Goal: Information Seeking & Learning: Learn about a topic

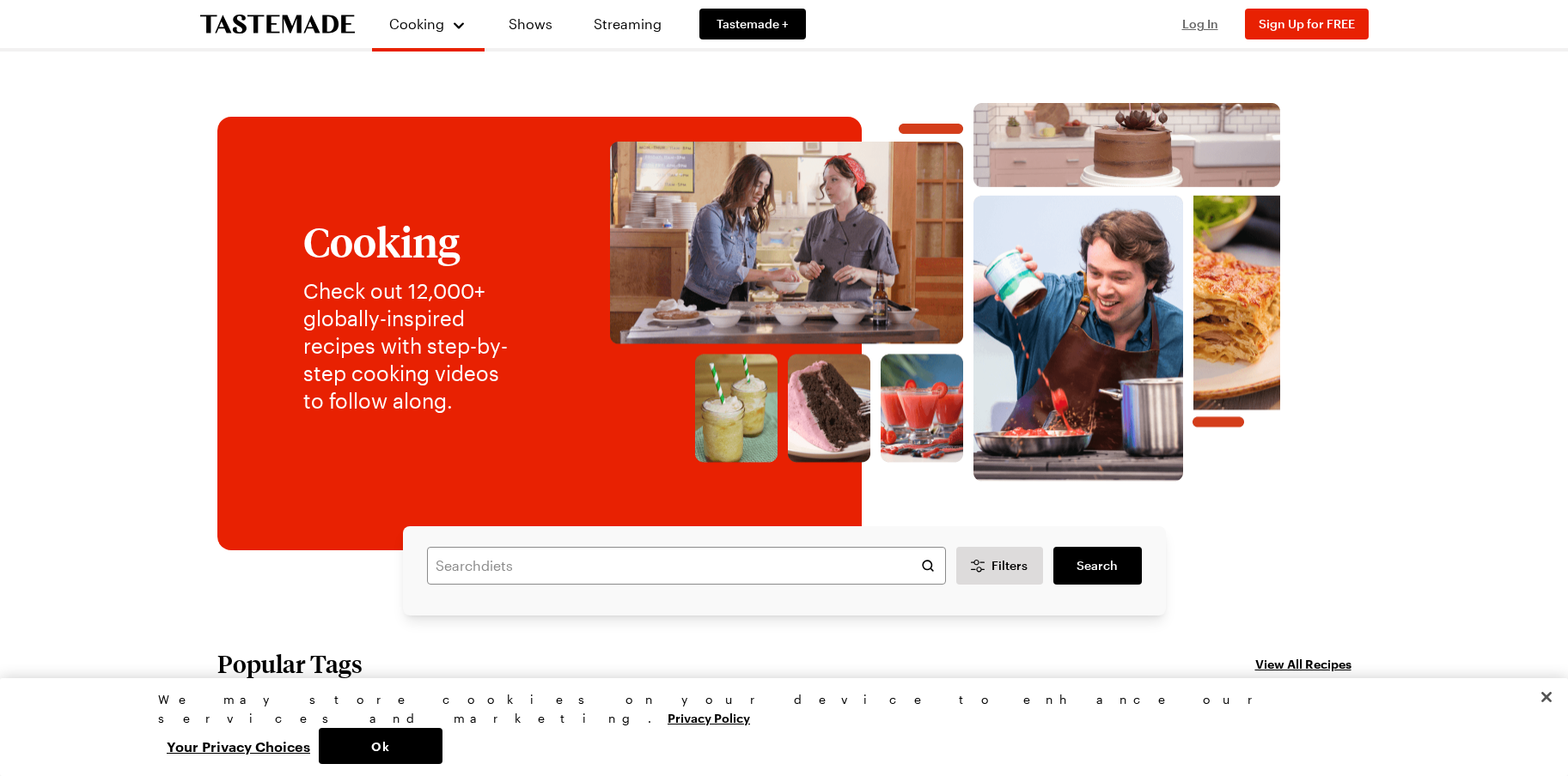
click at [1202, 24] on span "Log In" at bounding box center [1200, 23] width 36 height 14
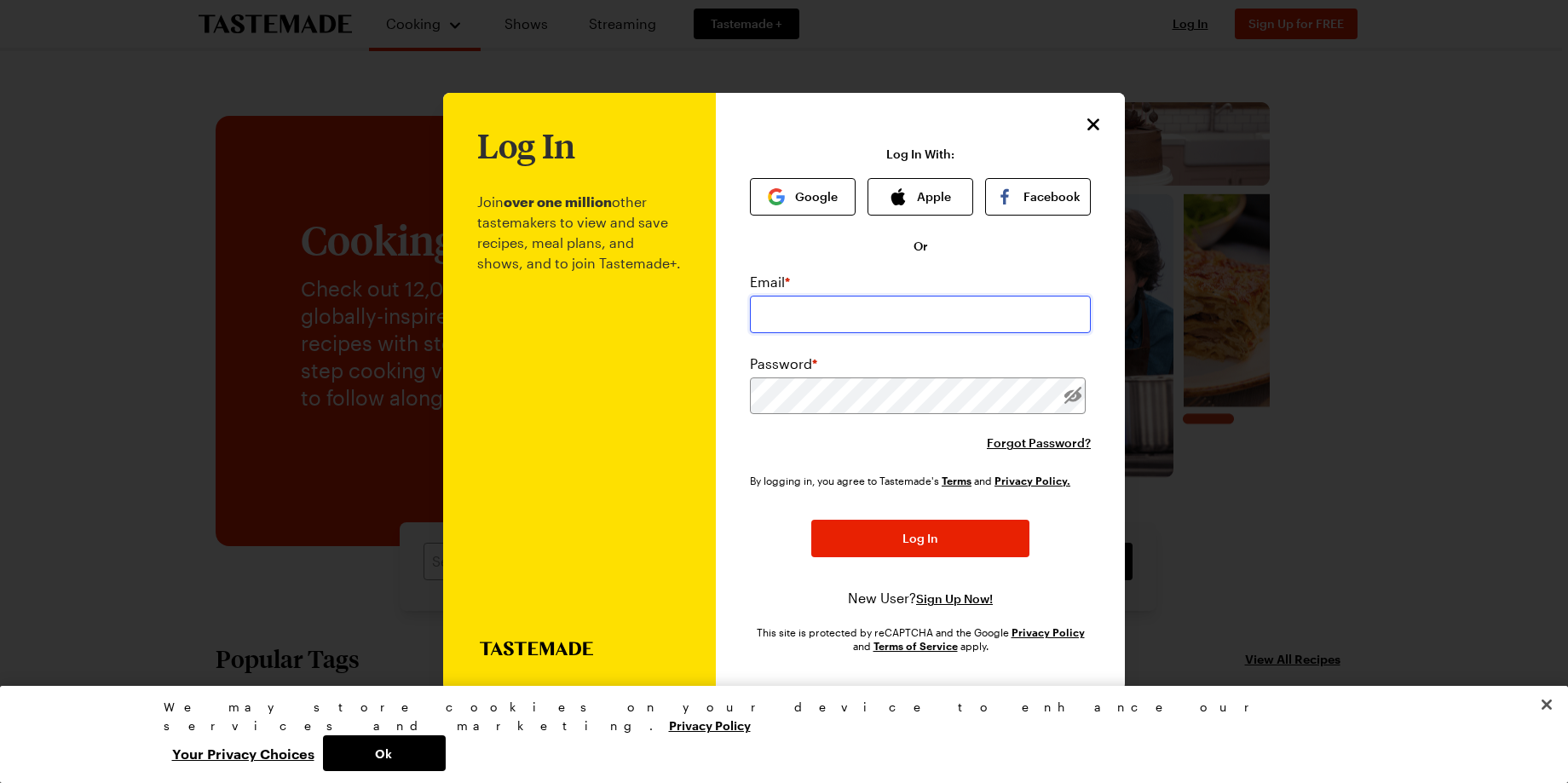
click at [914, 314] on input "email" at bounding box center [920, 314] width 341 height 37
type input "[EMAIL_ADDRESS][DOMAIN_NAME]"
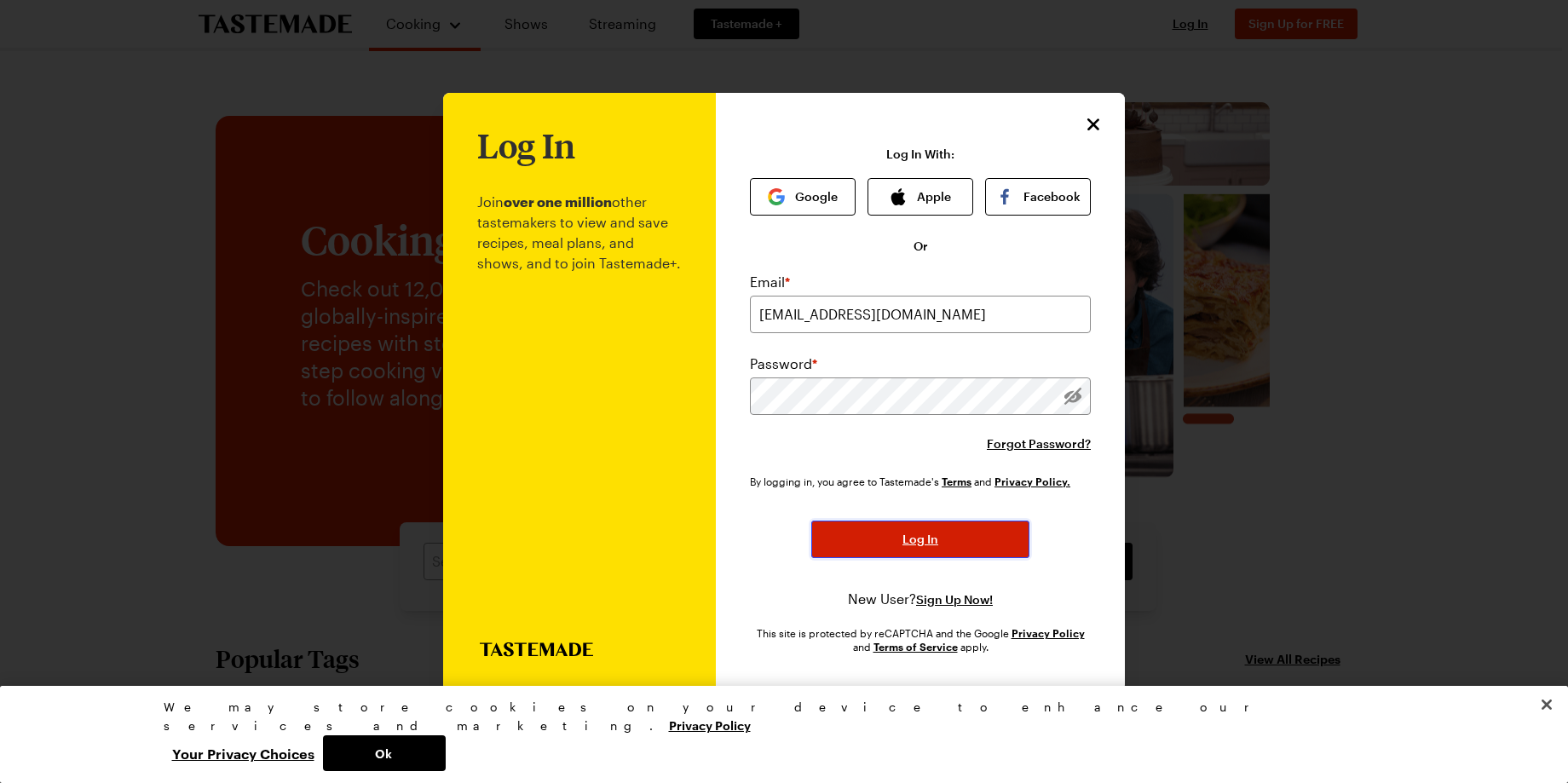
click at [912, 546] on span "Log In" at bounding box center [920, 539] width 35 height 17
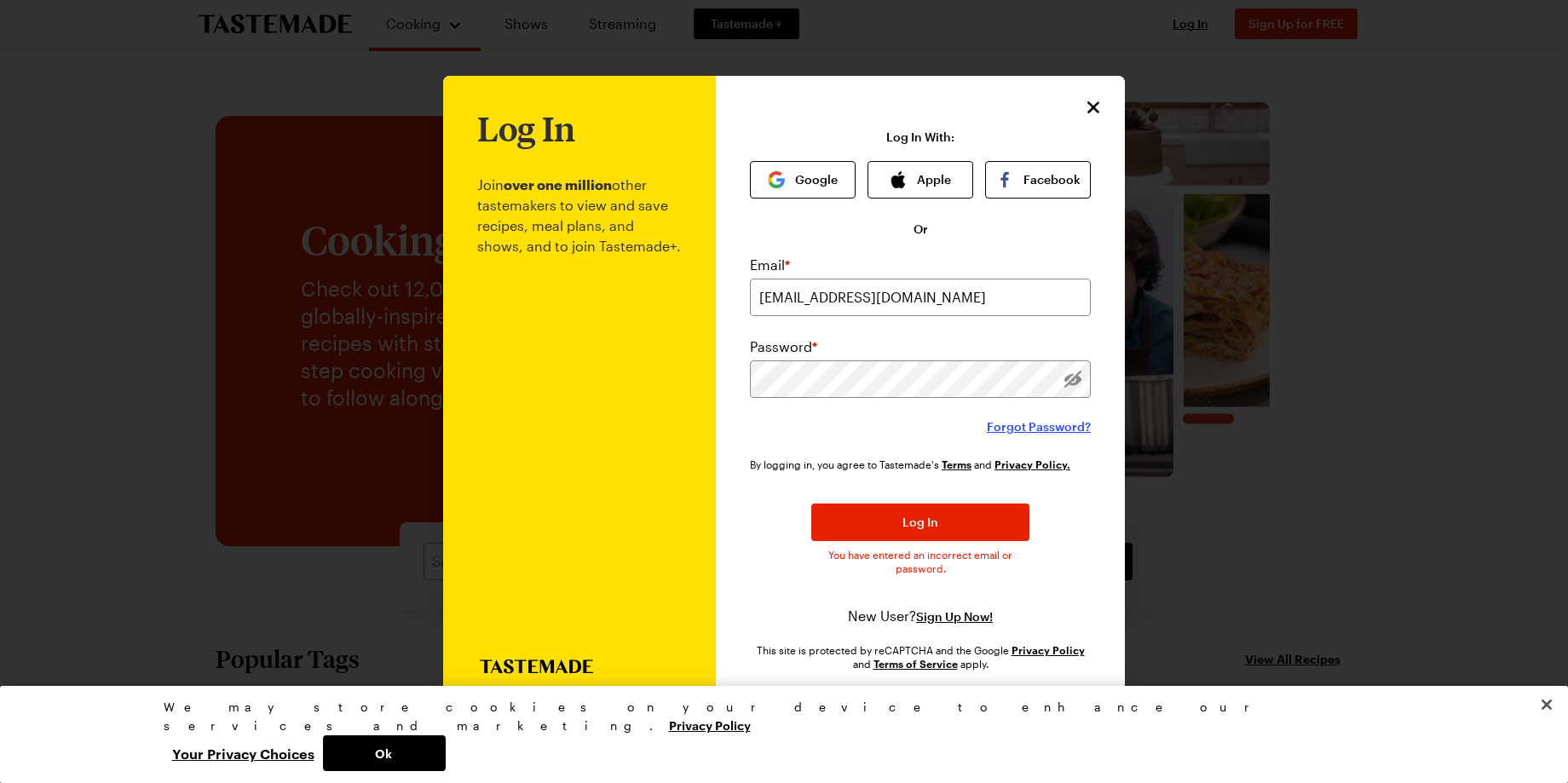
click at [1031, 422] on span "Forgot Password?" at bounding box center [1038, 426] width 104 height 17
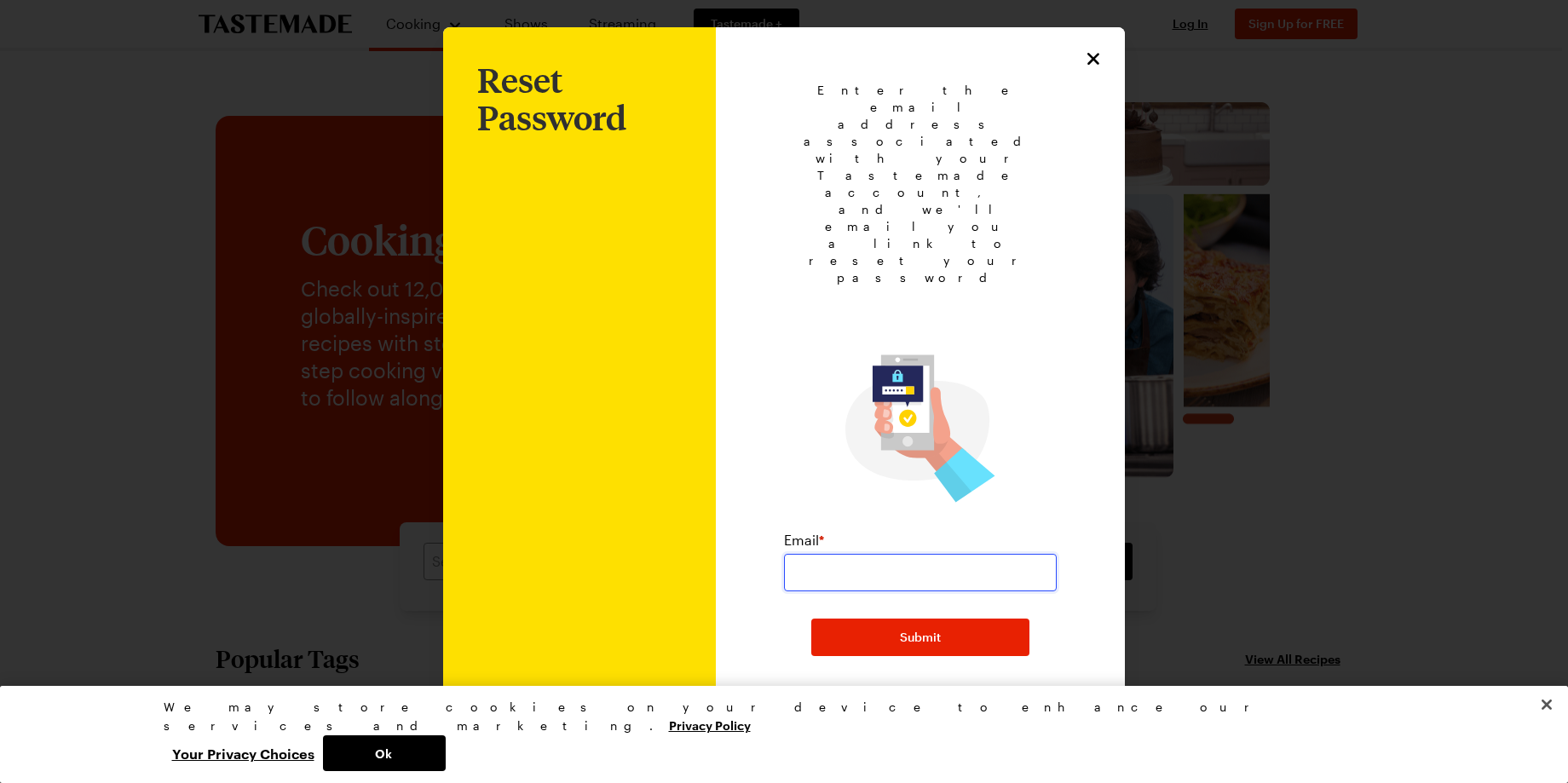
click at [933, 554] on input "email" at bounding box center [920, 572] width 273 height 37
type input "nanettepico@yahoo.com"
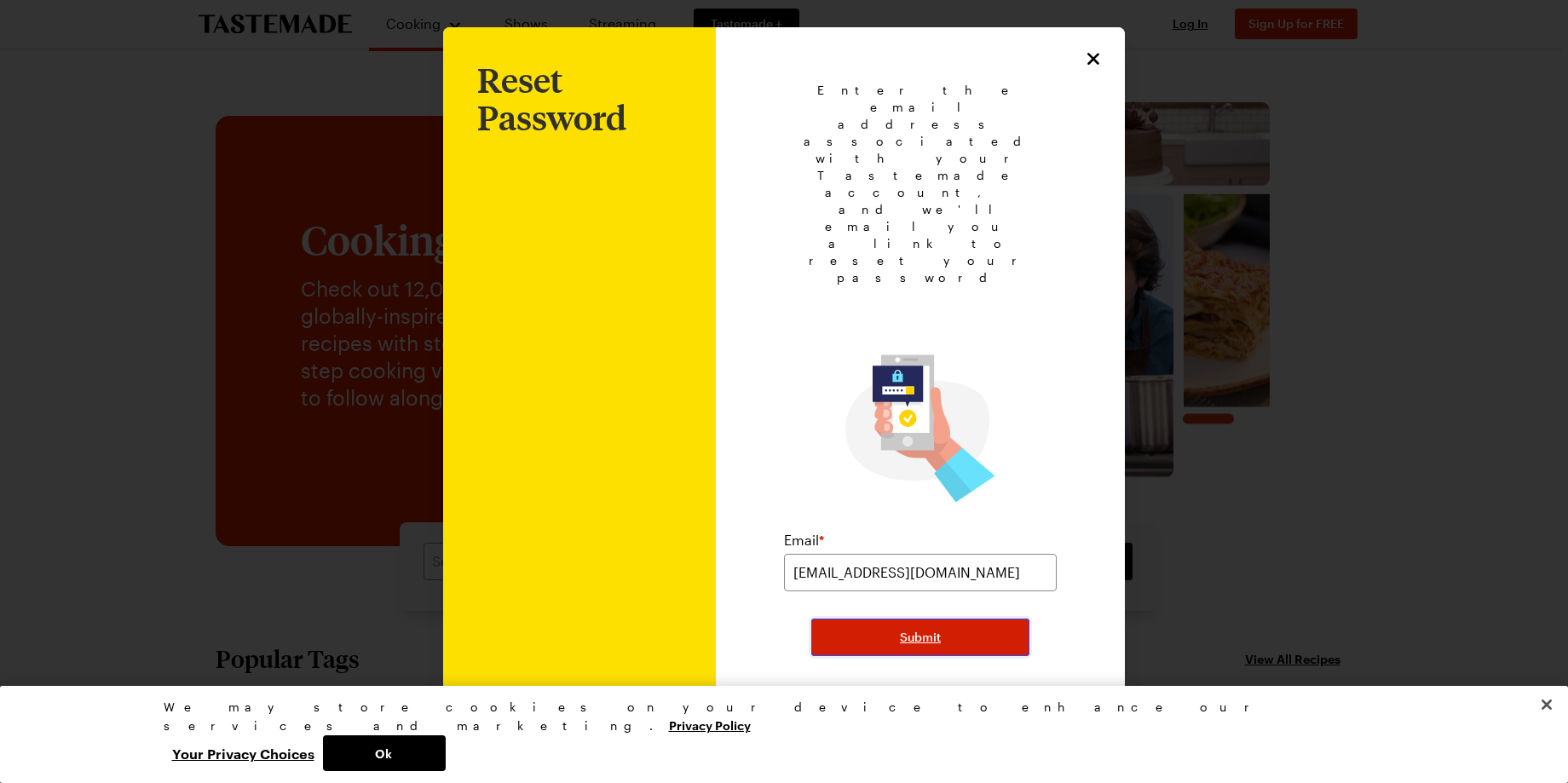
click at [874, 618] on button "Submit" at bounding box center [920, 637] width 218 height 37
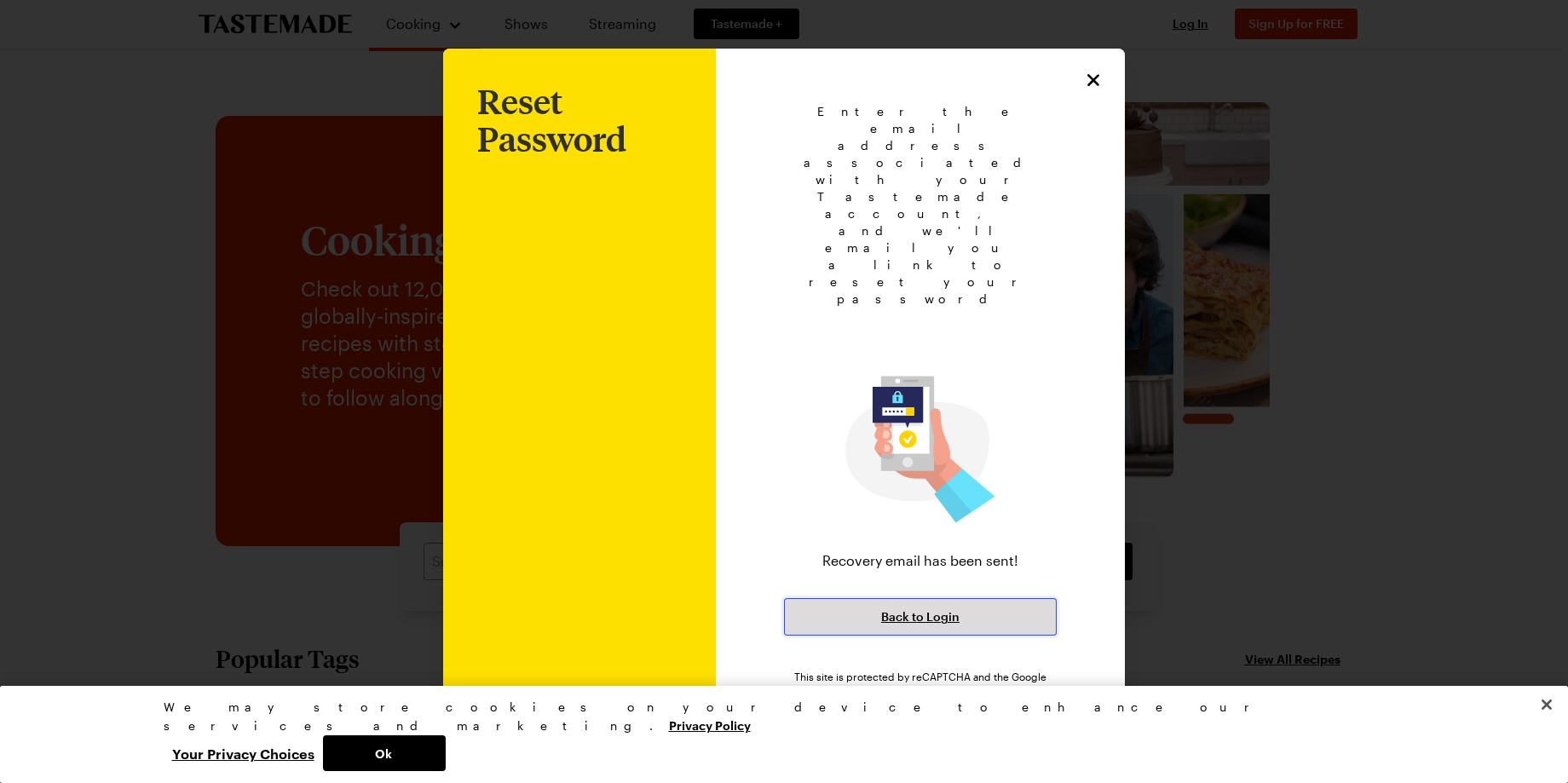
click at [940, 609] on span "Back to Login" at bounding box center [920, 616] width 78 height 17
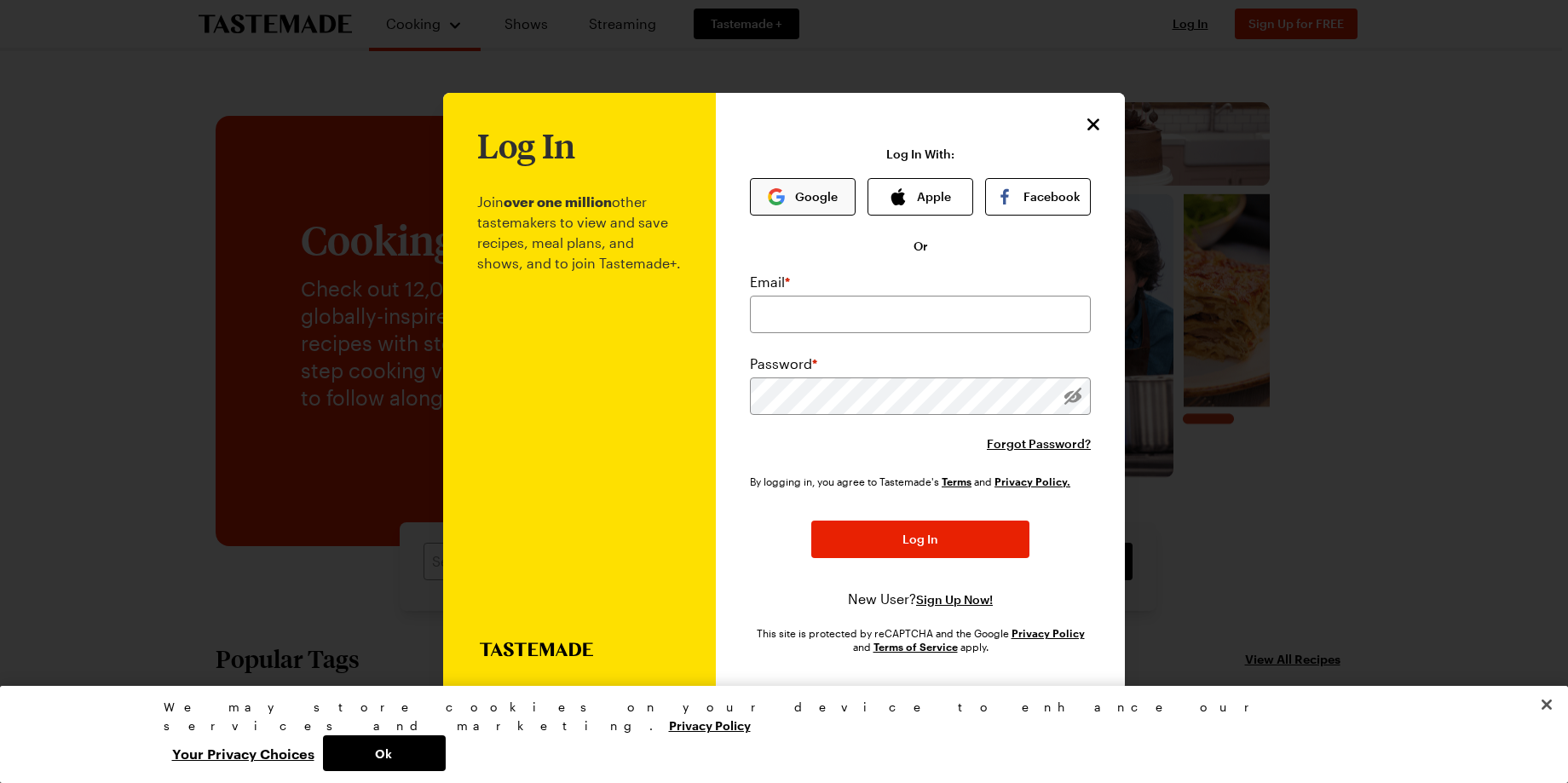
click at [801, 198] on button "Google" at bounding box center [802, 197] width 105 height 37
click at [887, 319] on input "email" at bounding box center [920, 314] width 341 height 37
type input "nanettepico@yahoo.com"
click at [1019, 440] on span "Forgot Password?" at bounding box center [1038, 443] width 104 height 17
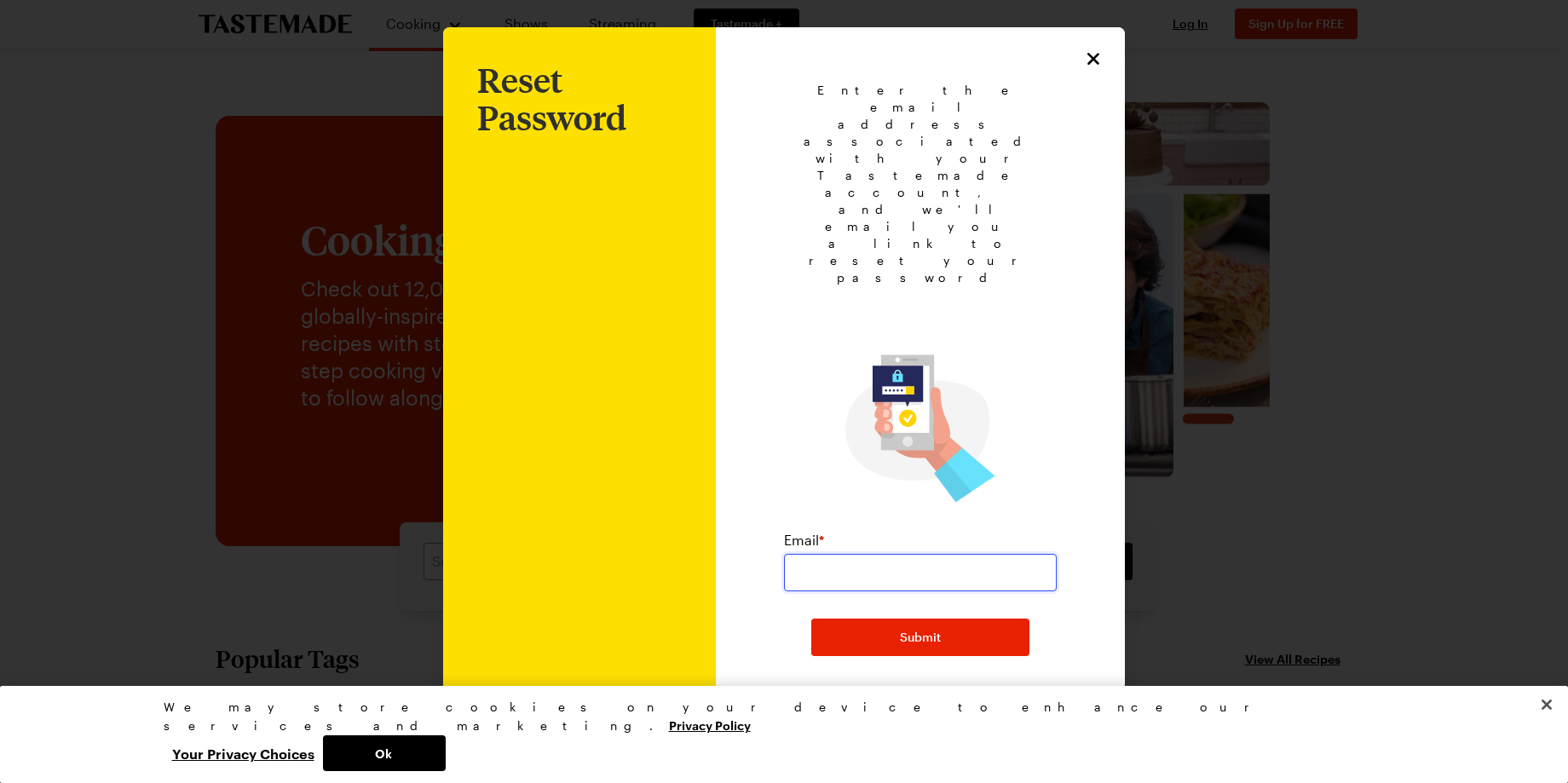
click at [1010, 554] on input "email" at bounding box center [920, 572] width 273 height 37
type input "nanettepico@yahoo.com"
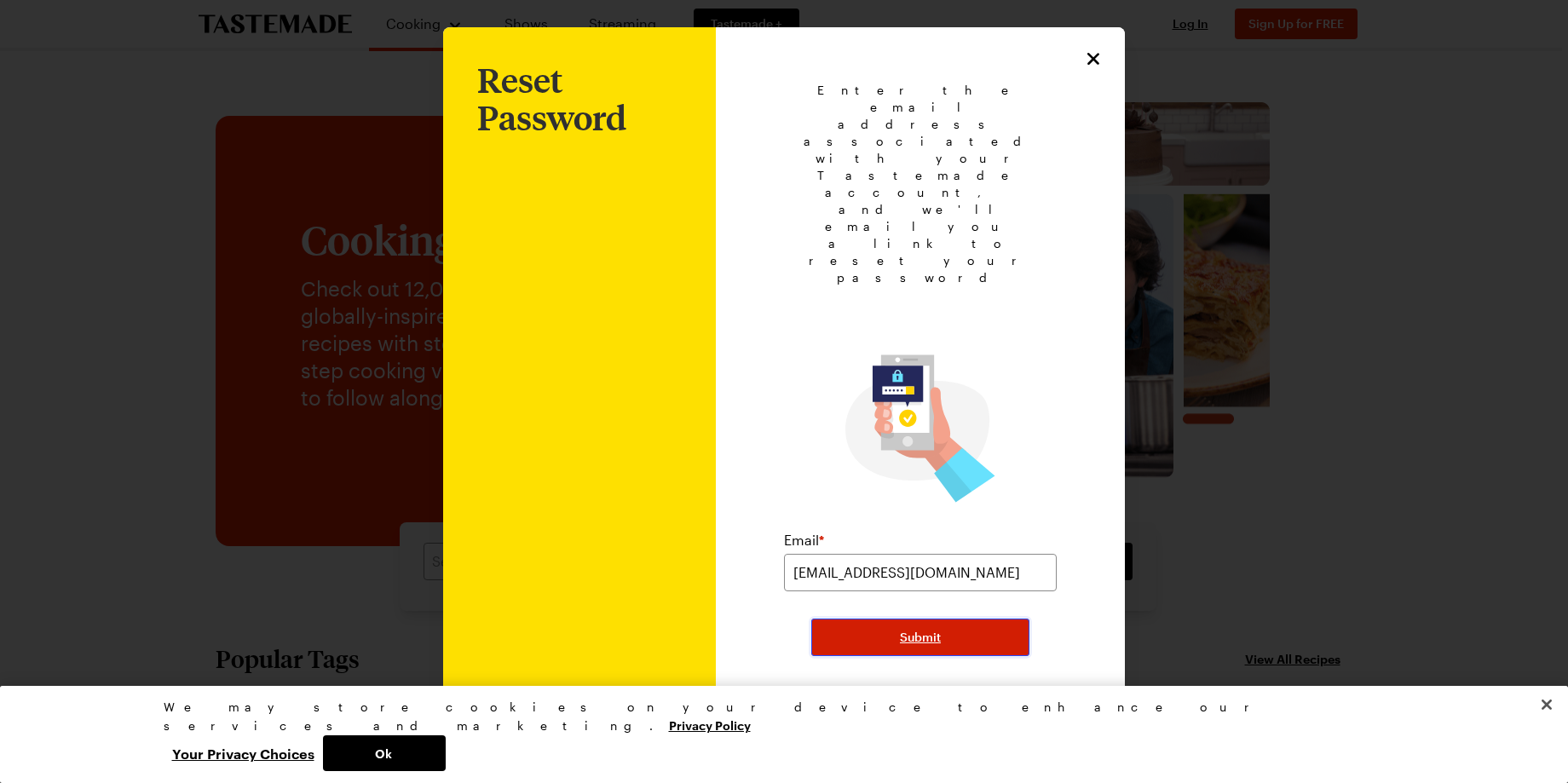
click at [871, 618] on button "Submit" at bounding box center [920, 637] width 218 height 37
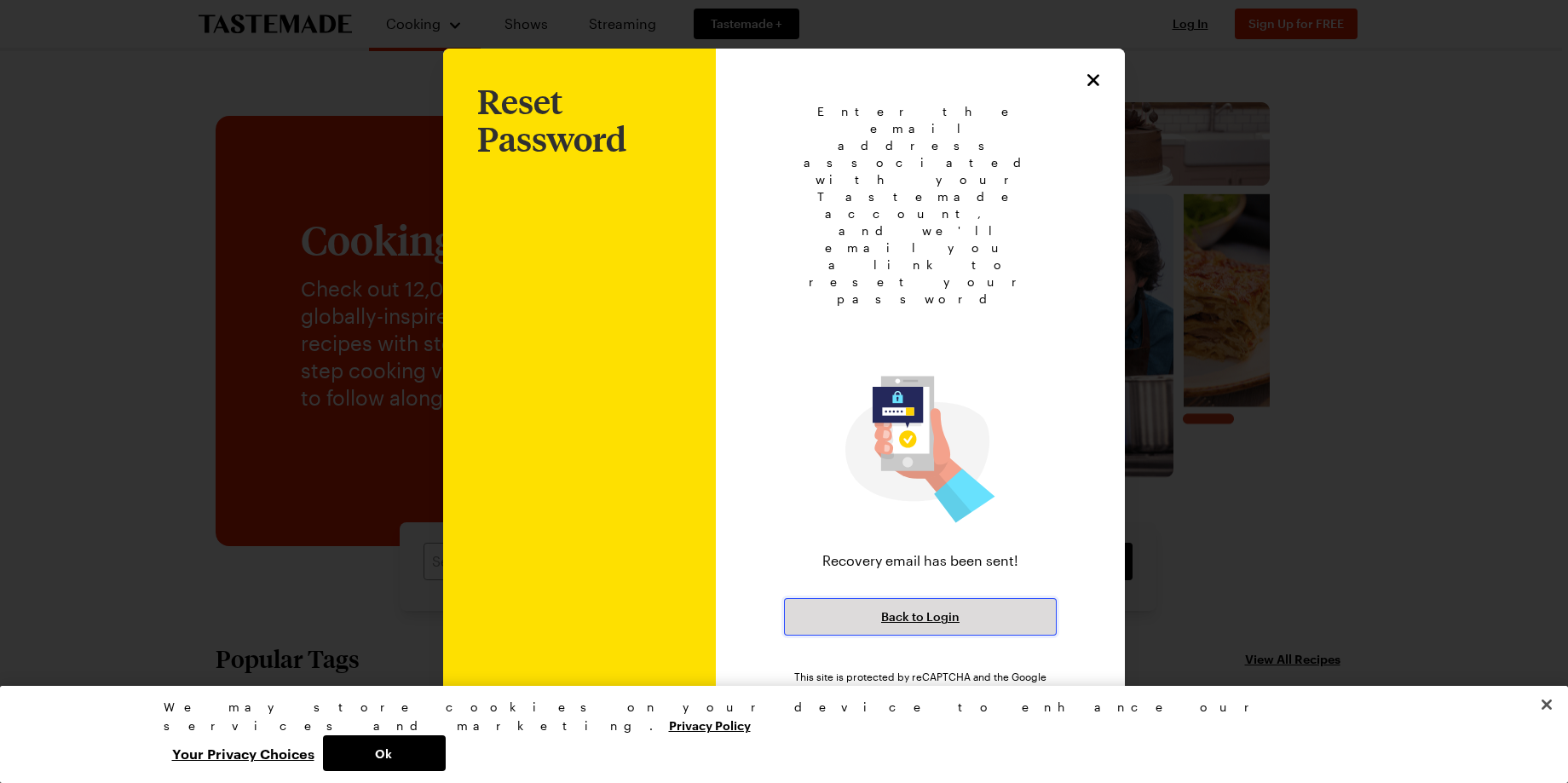
click at [887, 609] on span "Back to Login" at bounding box center [920, 616] width 78 height 17
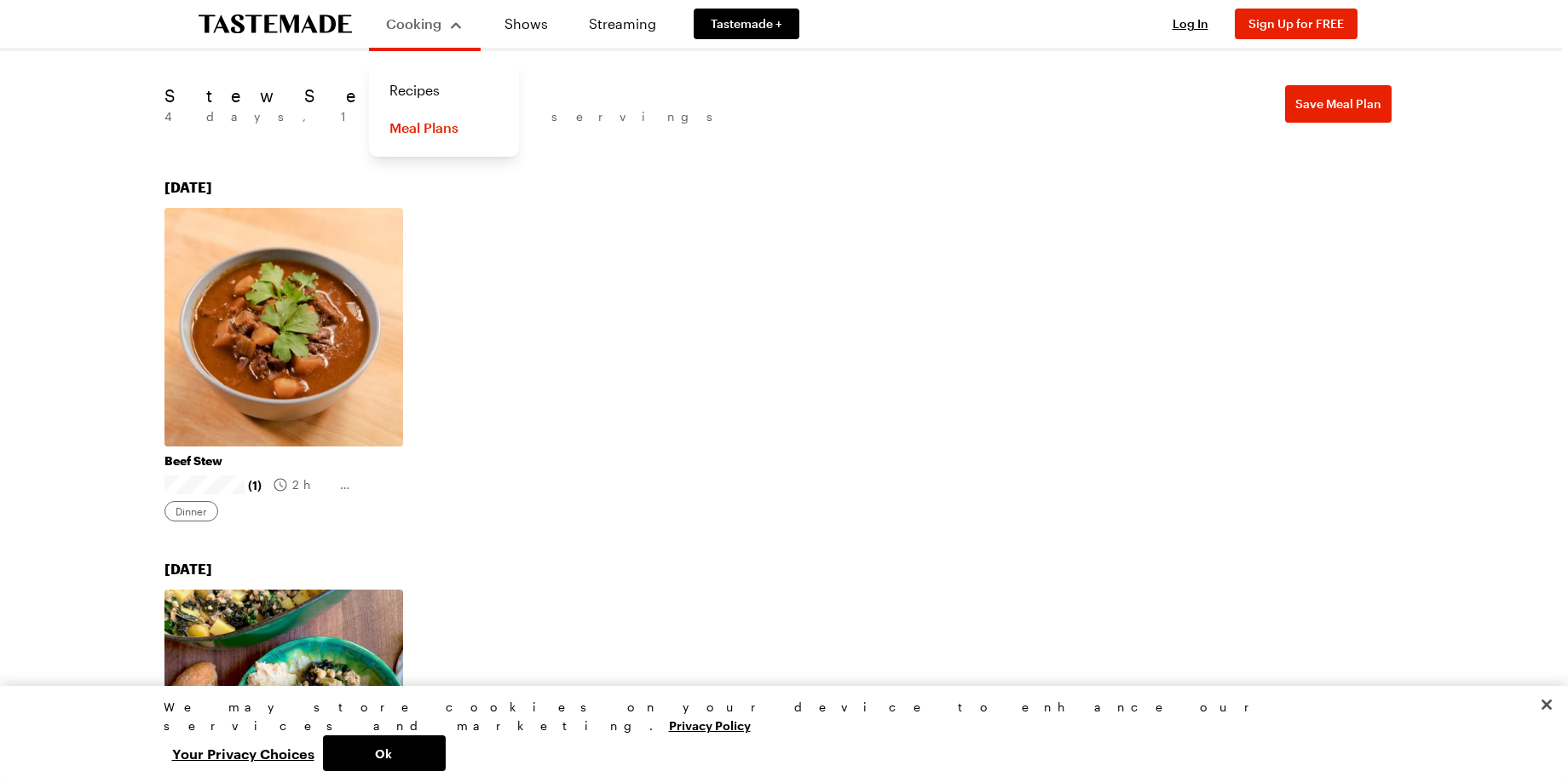
click at [428, 20] on span "Cooking" at bounding box center [414, 23] width 56 height 16
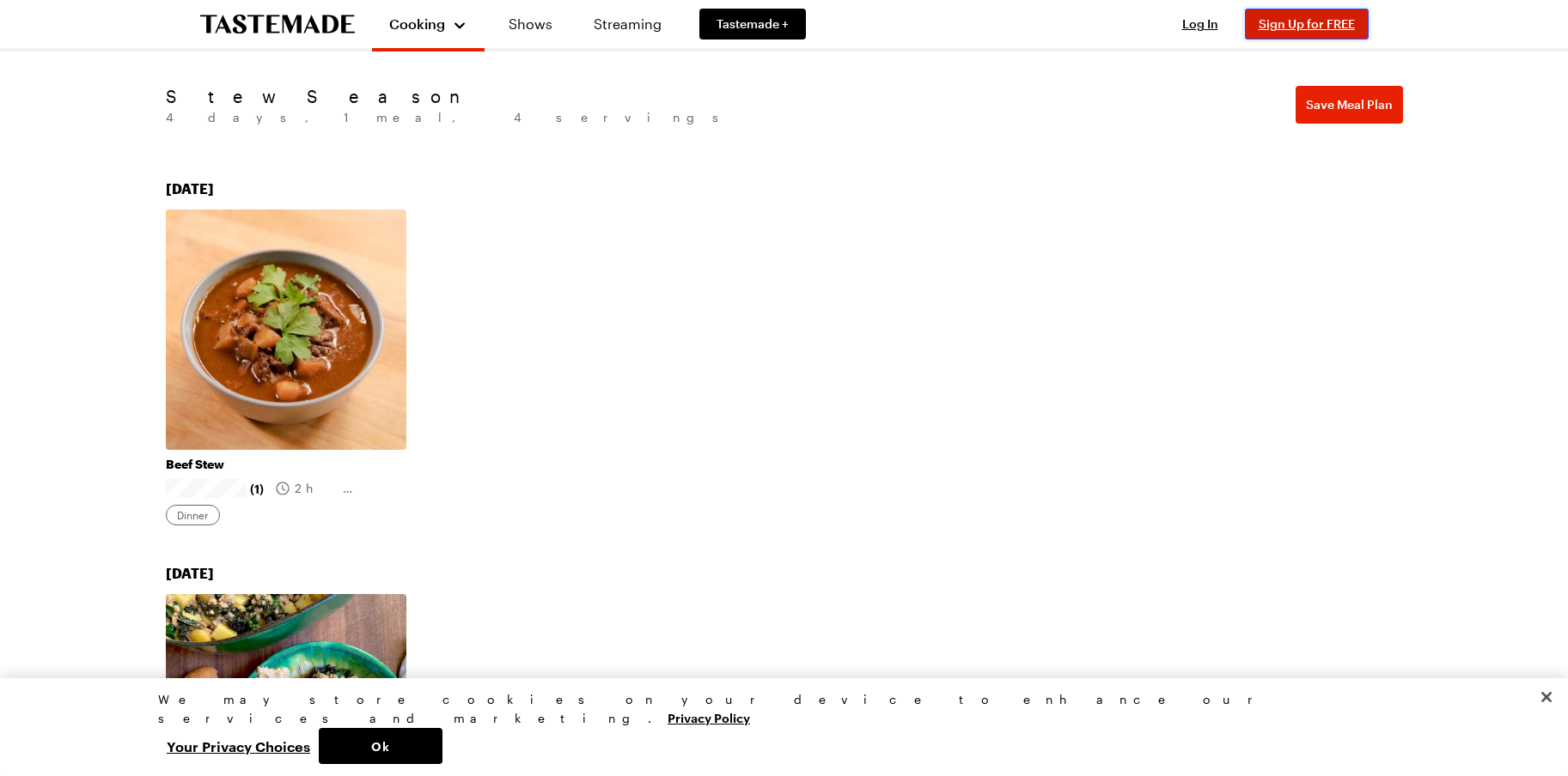
click at [1280, 29] on span "Sign Up for FREE" at bounding box center [1307, 23] width 96 height 14
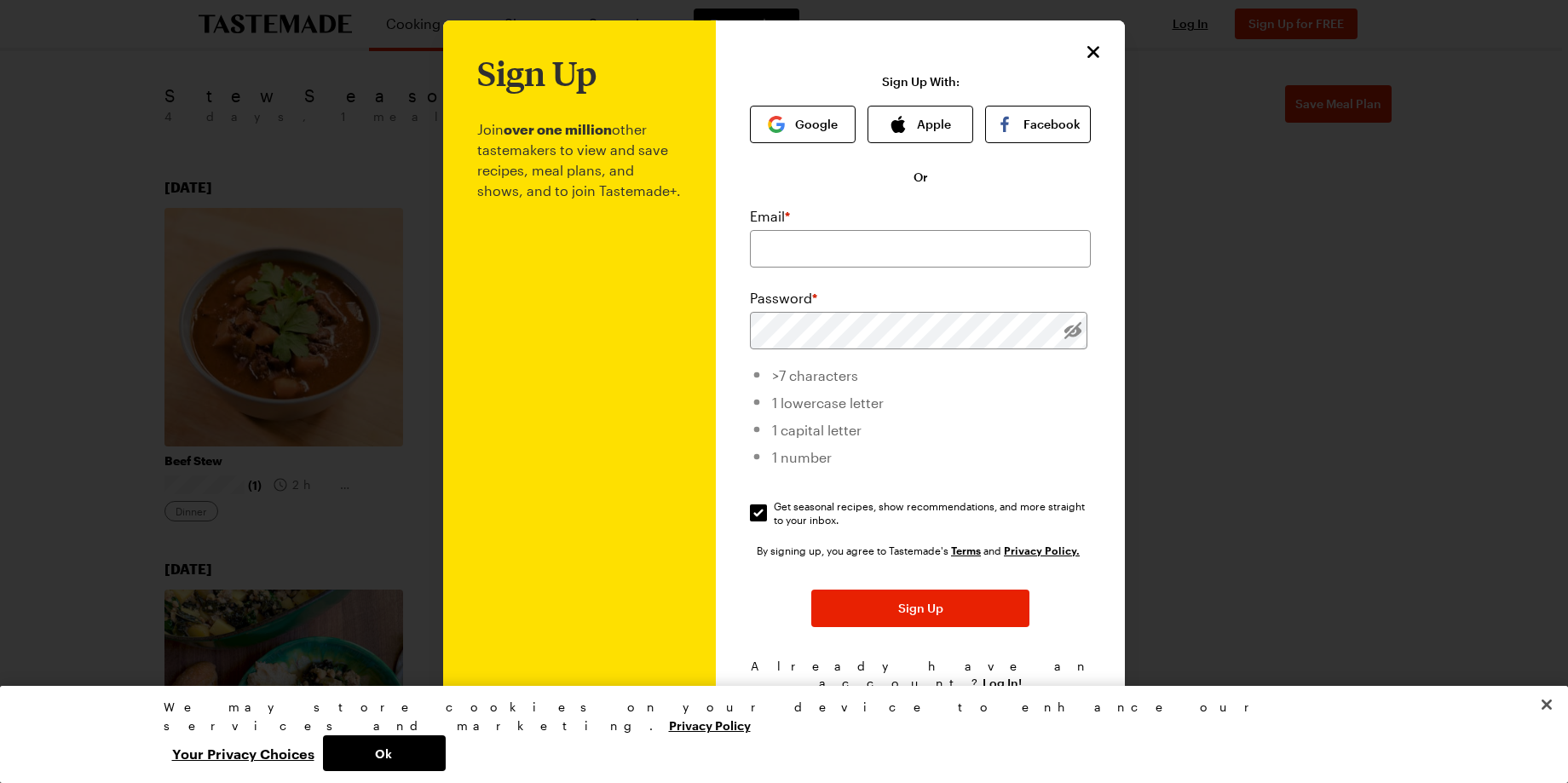
scroll to position [13, 0]
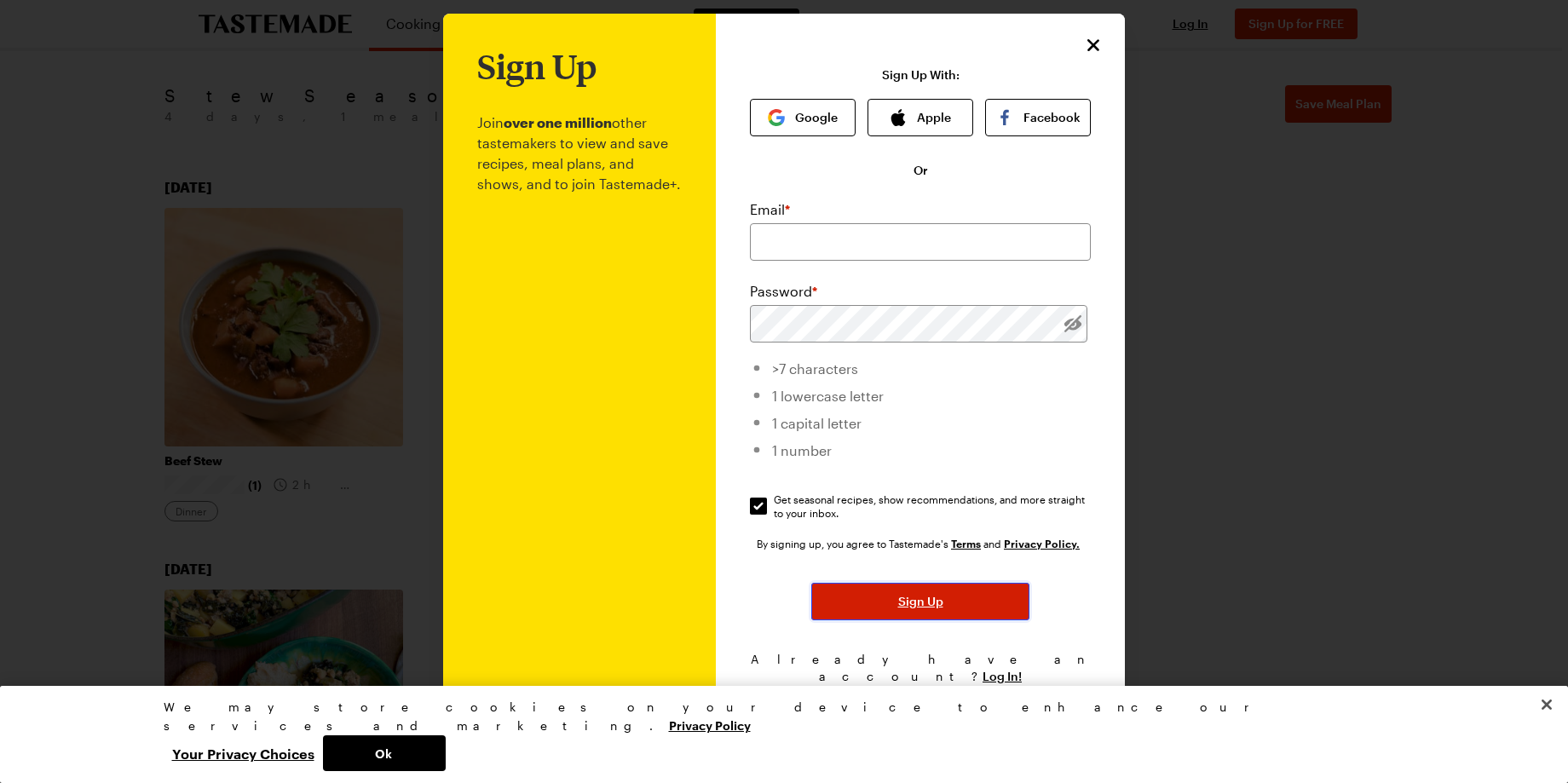
click at [919, 602] on span "Sign Up" at bounding box center [920, 601] width 45 height 17
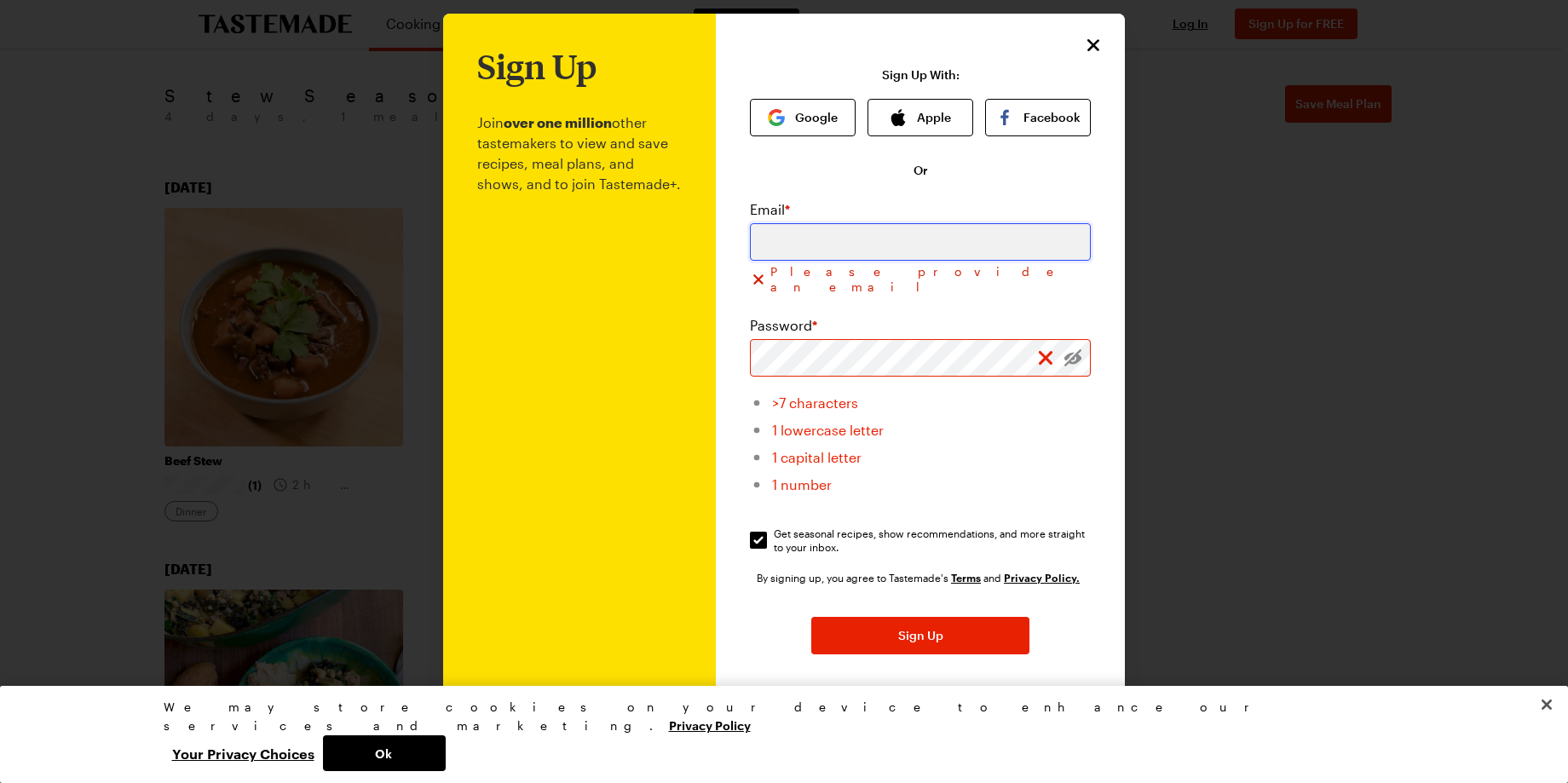
click at [912, 239] on input "email" at bounding box center [920, 242] width 341 height 37
type input "nanettepico@yahoo.com"
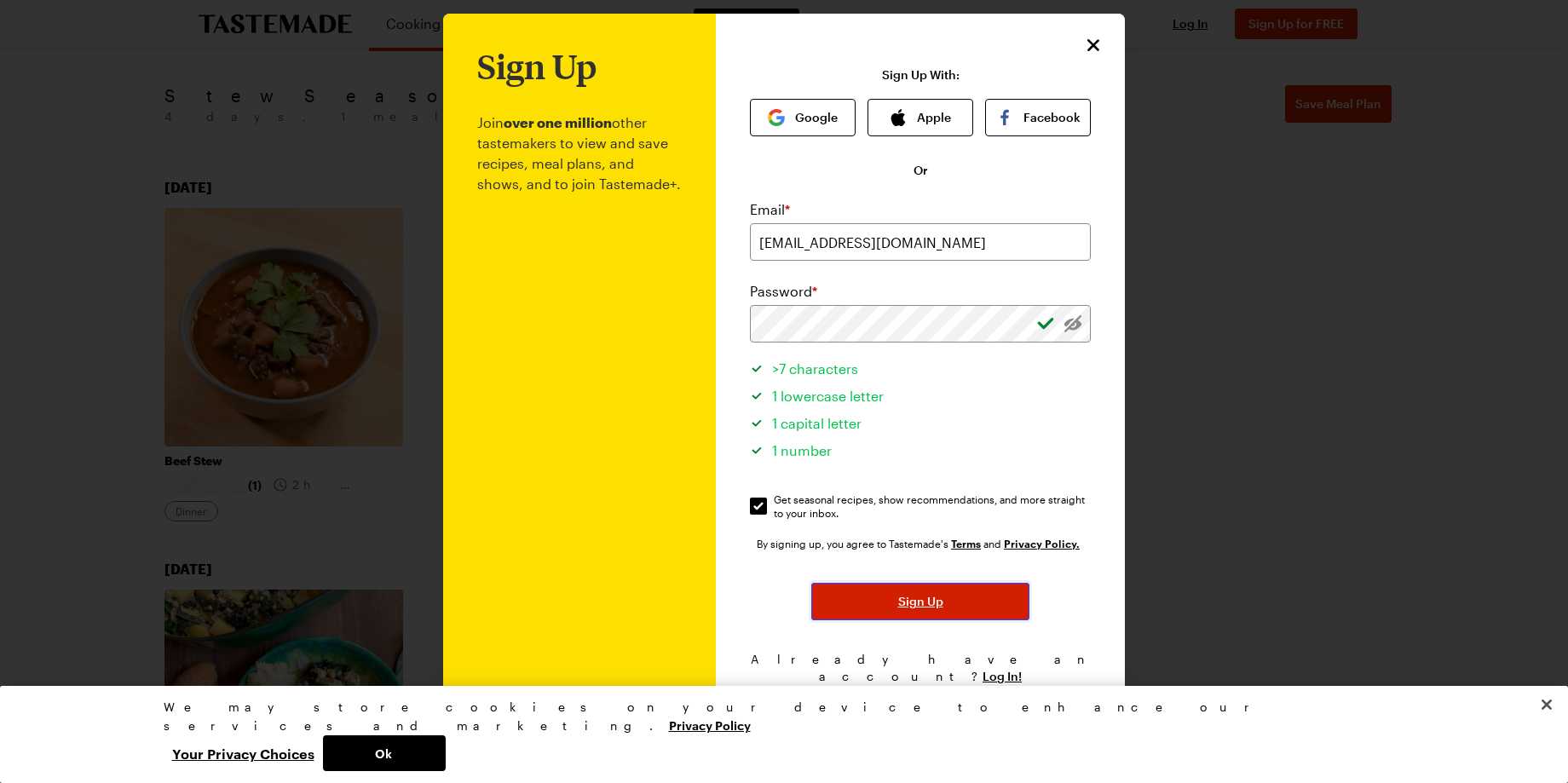
click at [865, 604] on button "Sign Up" at bounding box center [920, 601] width 218 height 37
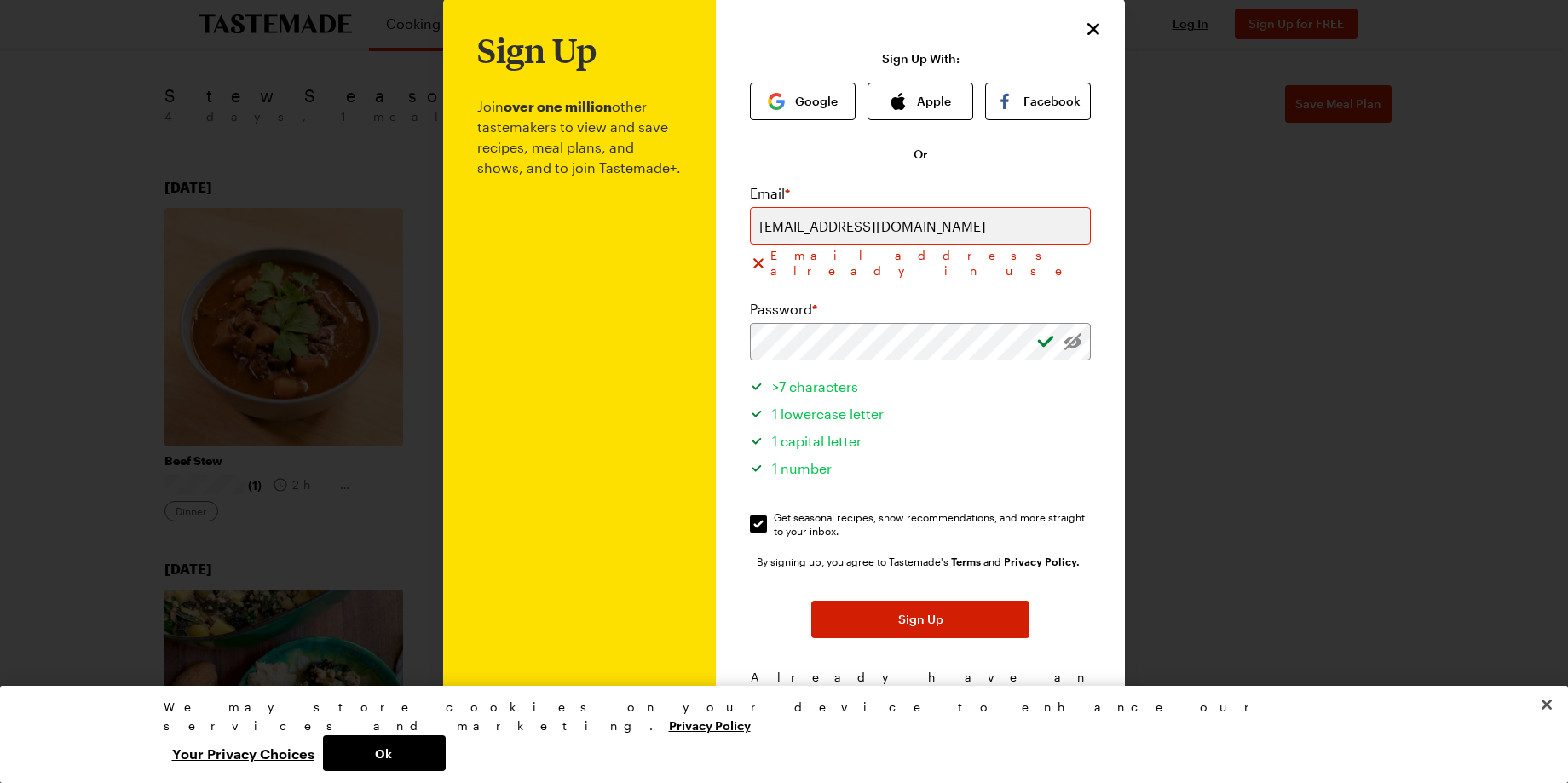
scroll to position [34, 0]
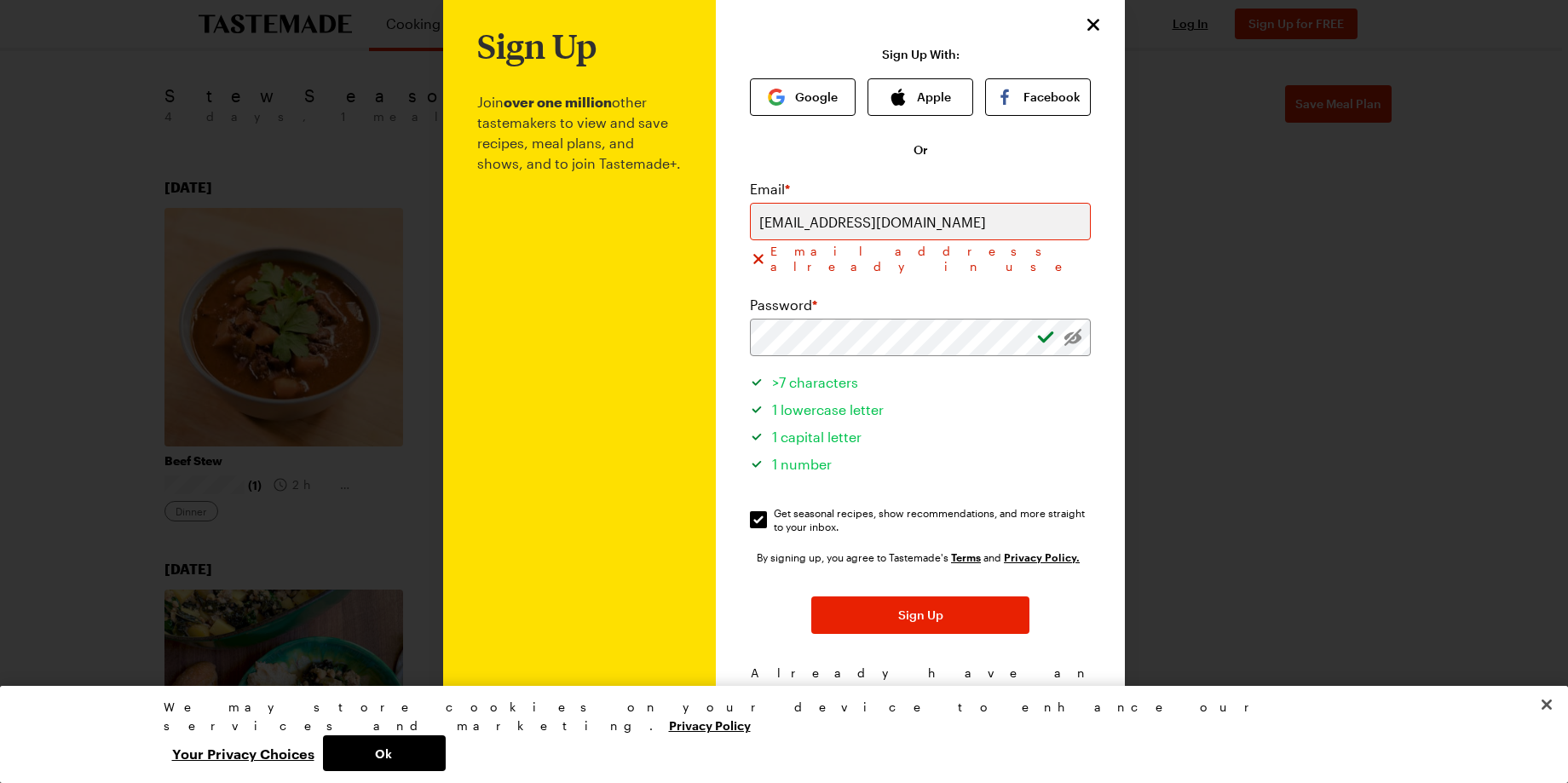
click at [988, 681] on span "Log In!" at bounding box center [1002, 689] width 39 height 17
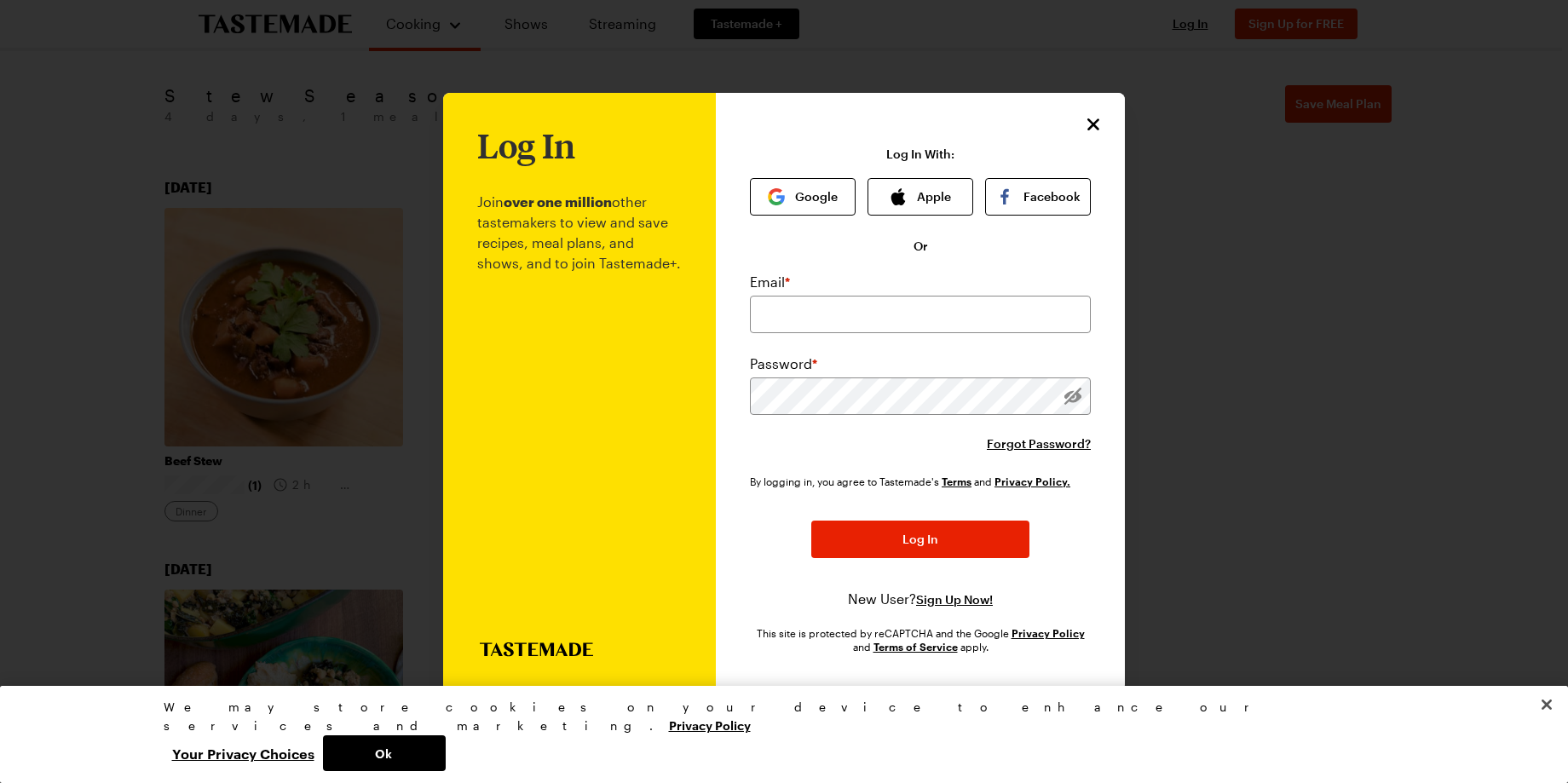
scroll to position [0, 0]
click at [876, 313] on input "email" at bounding box center [920, 314] width 341 height 37
type input "nanettepico@yahoo.com"
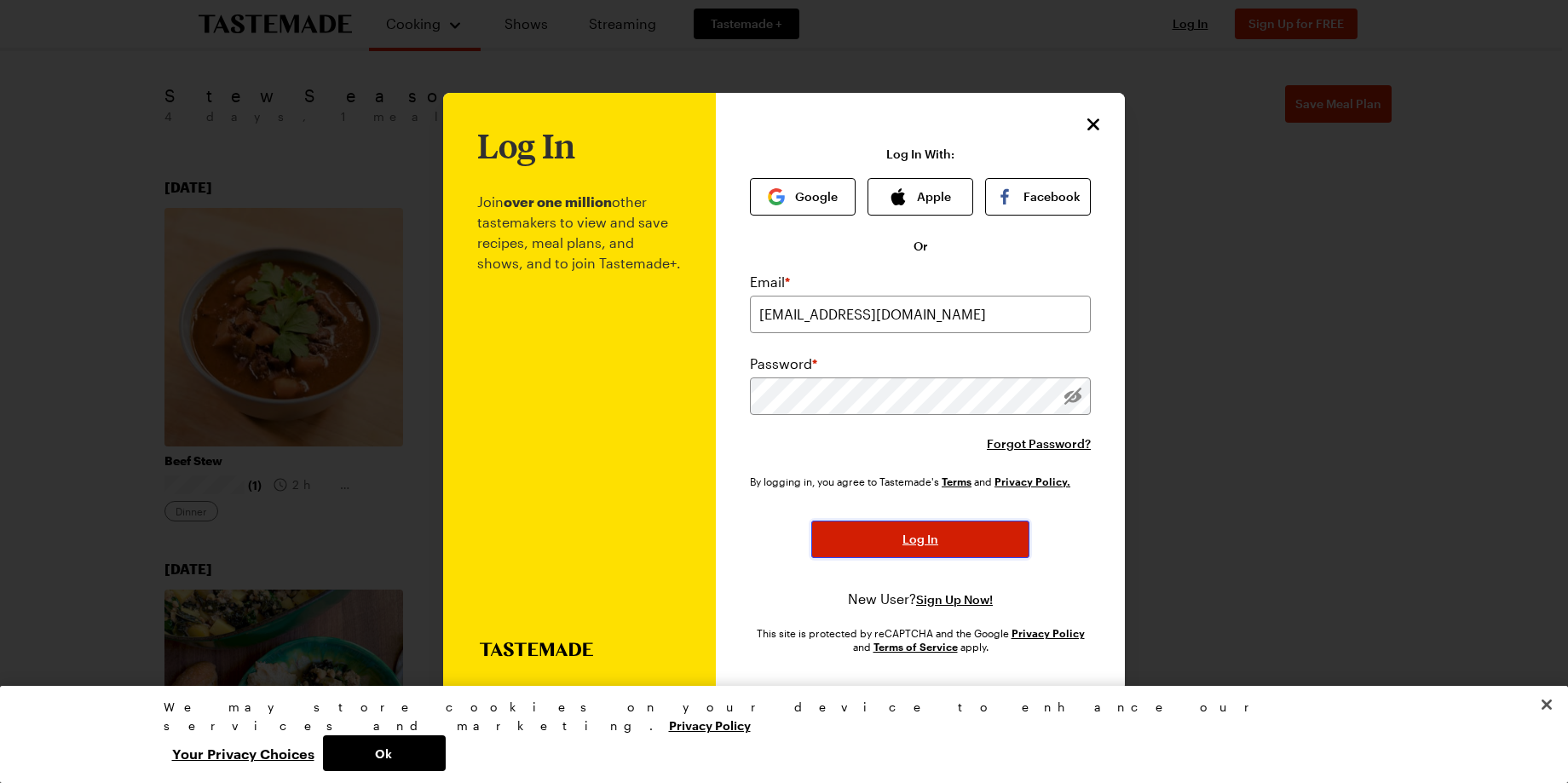
click at [887, 535] on button "Log In" at bounding box center [920, 539] width 218 height 37
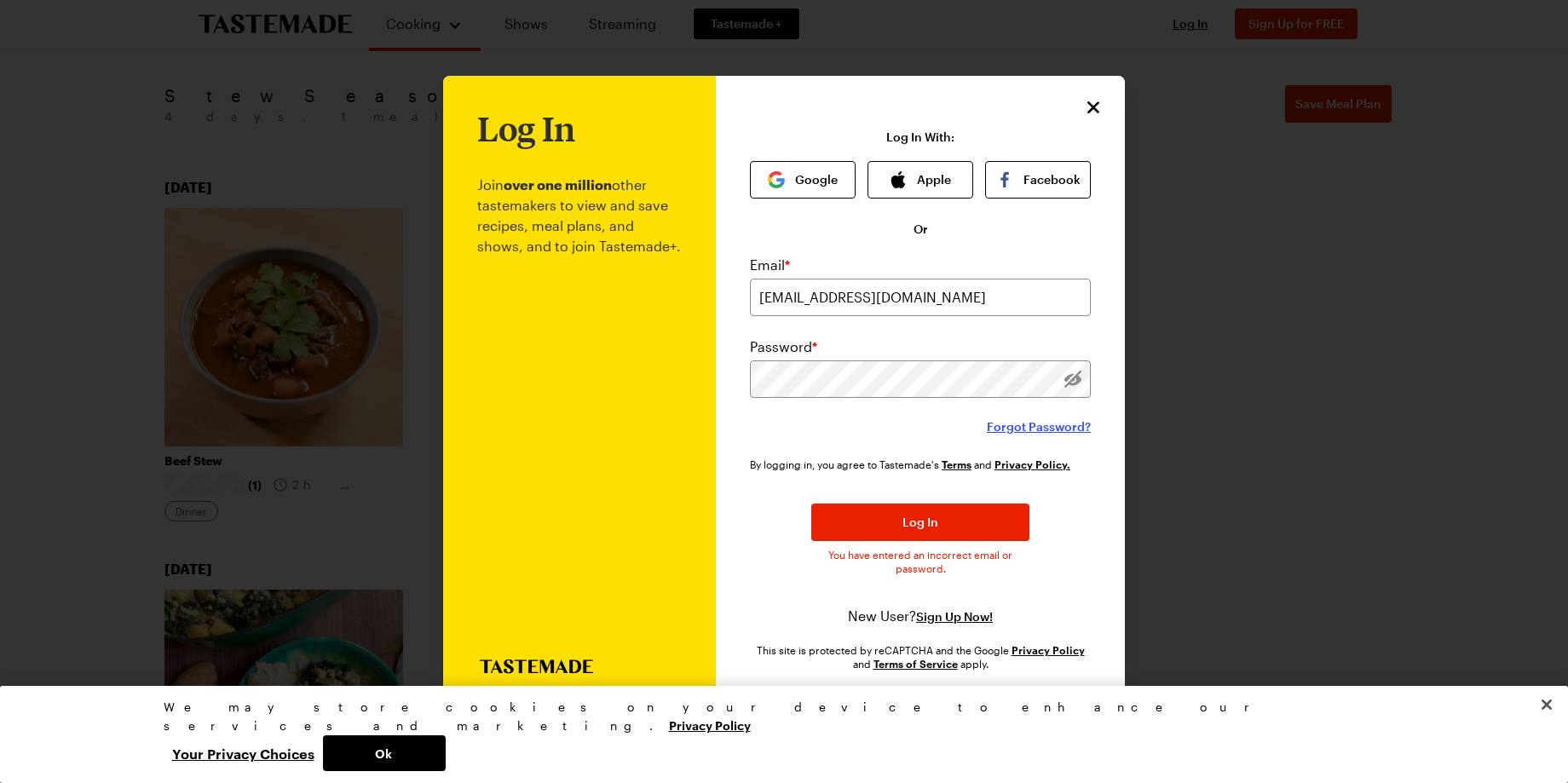
click at [1036, 425] on span "Forgot Password?" at bounding box center [1038, 426] width 104 height 17
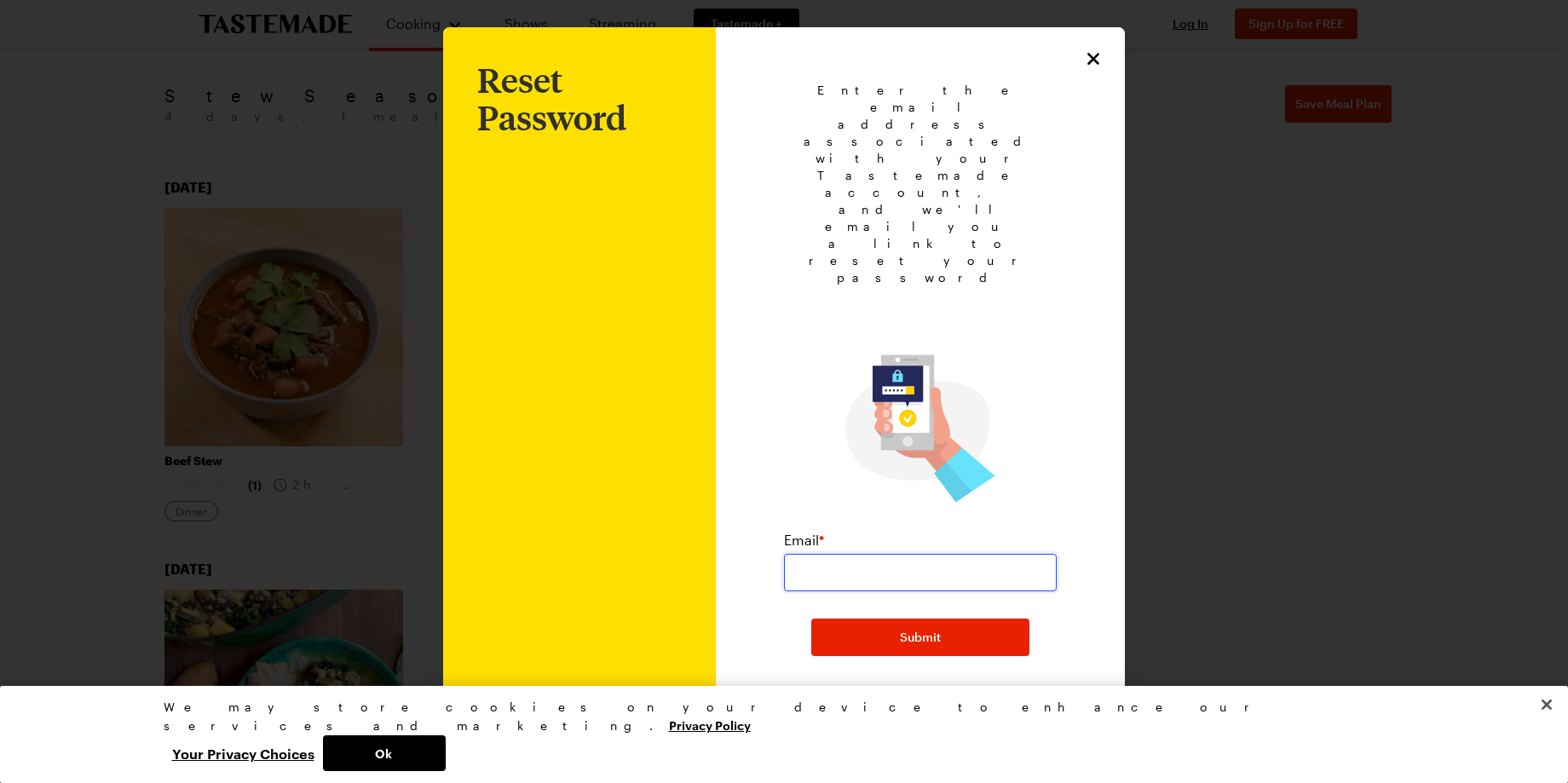
click at [994, 554] on input "email" at bounding box center [920, 572] width 273 height 37
type input "nanettepico@yahoo.com"
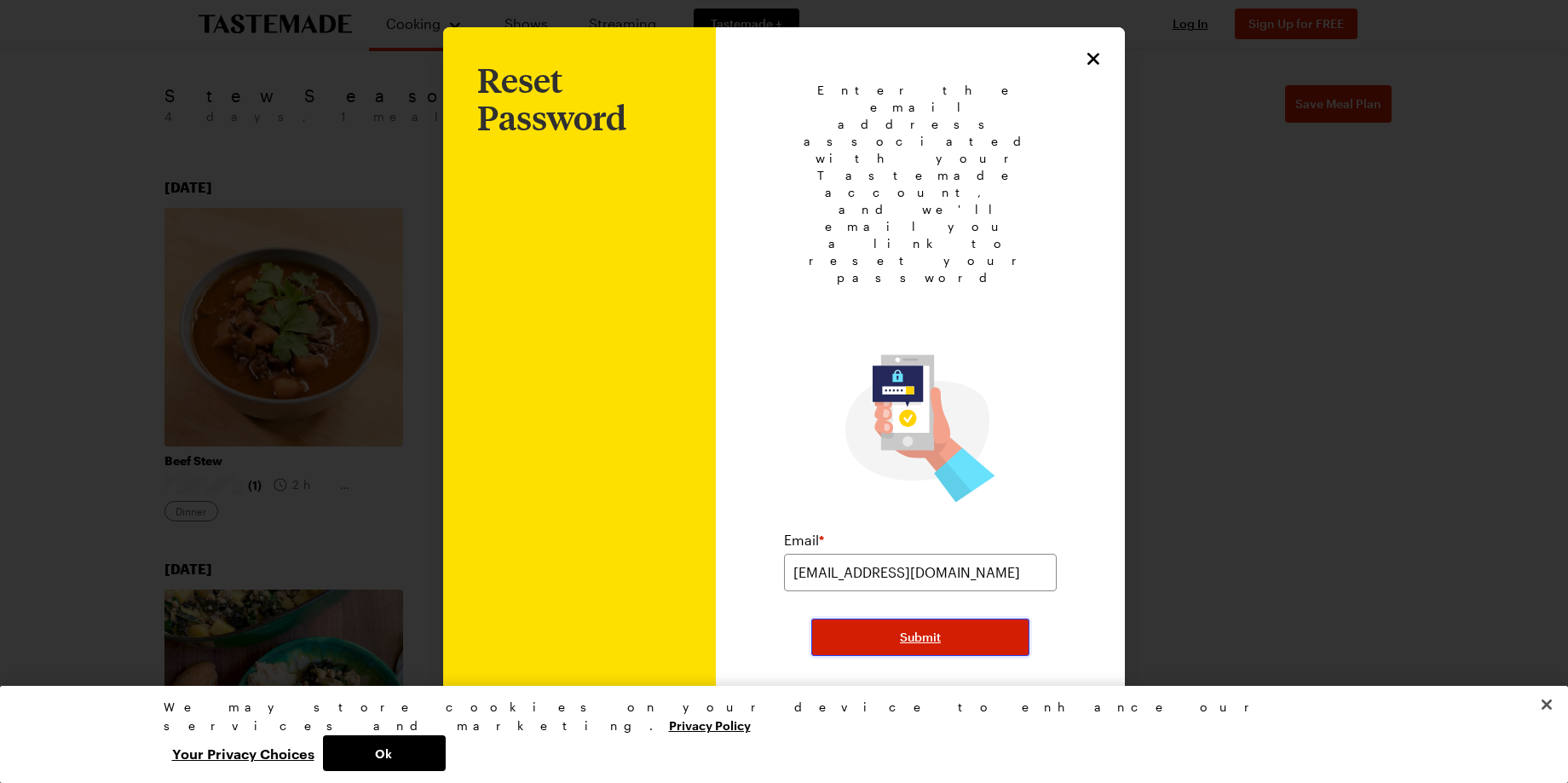
click at [875, 618] on button "Submit" at bounding box center [920, 637] width 218 height 37
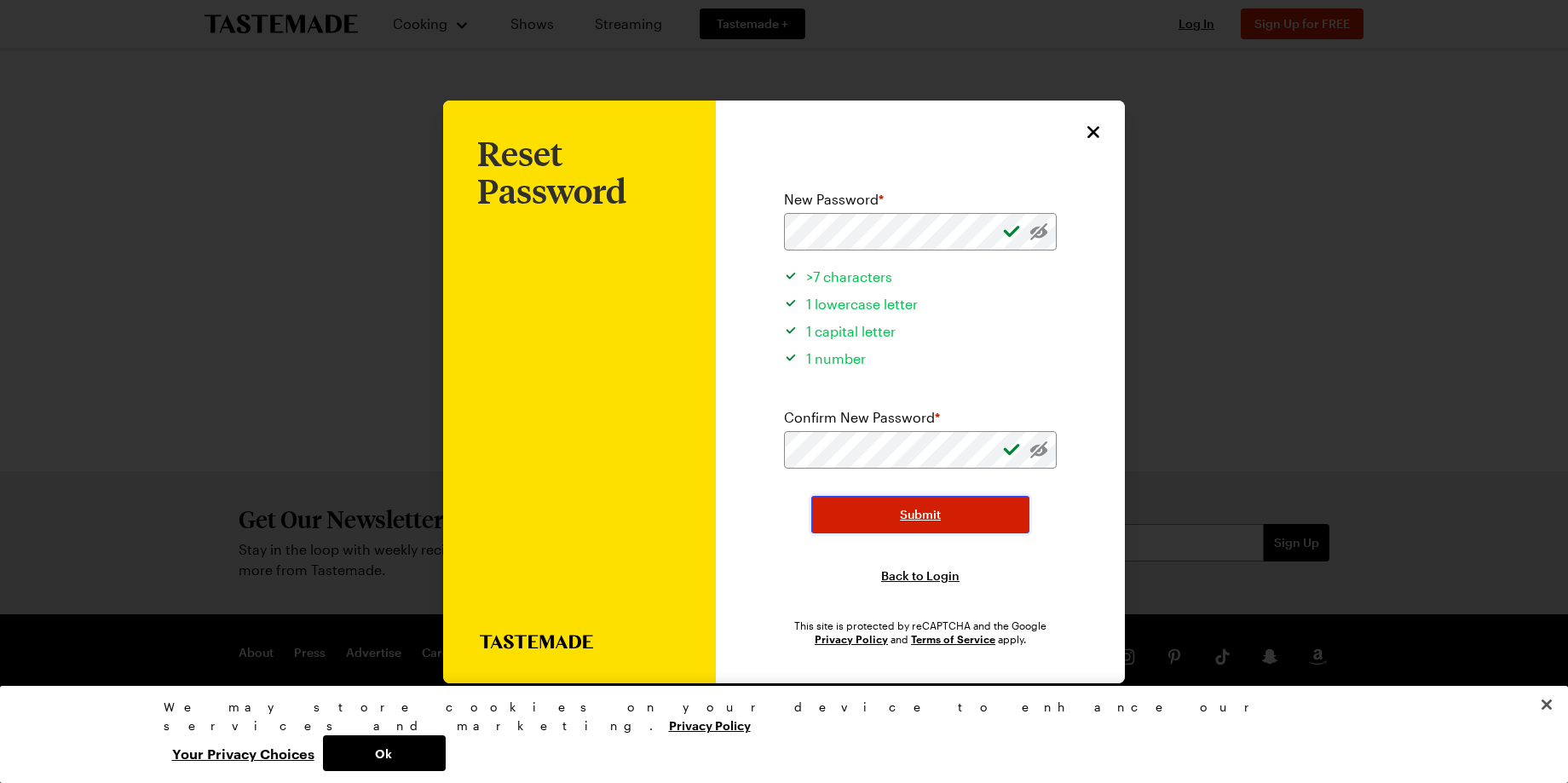
click at [886, 511] on button "Submit" at bounding box center [920, 515] width 218 height 37
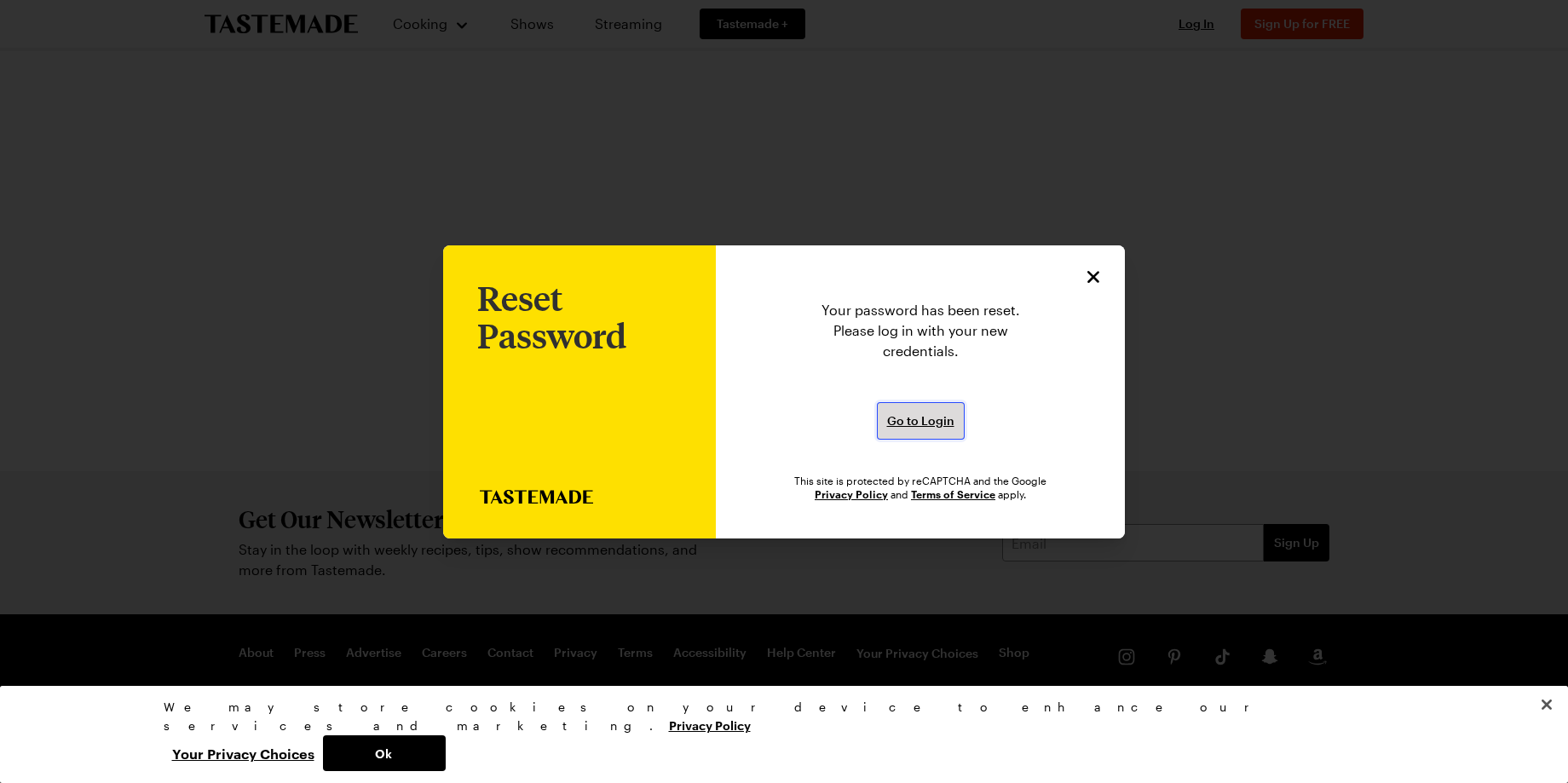
click at [942, 412] on span "Go to Login" at bounding box center [920, 420] width 67 height 17
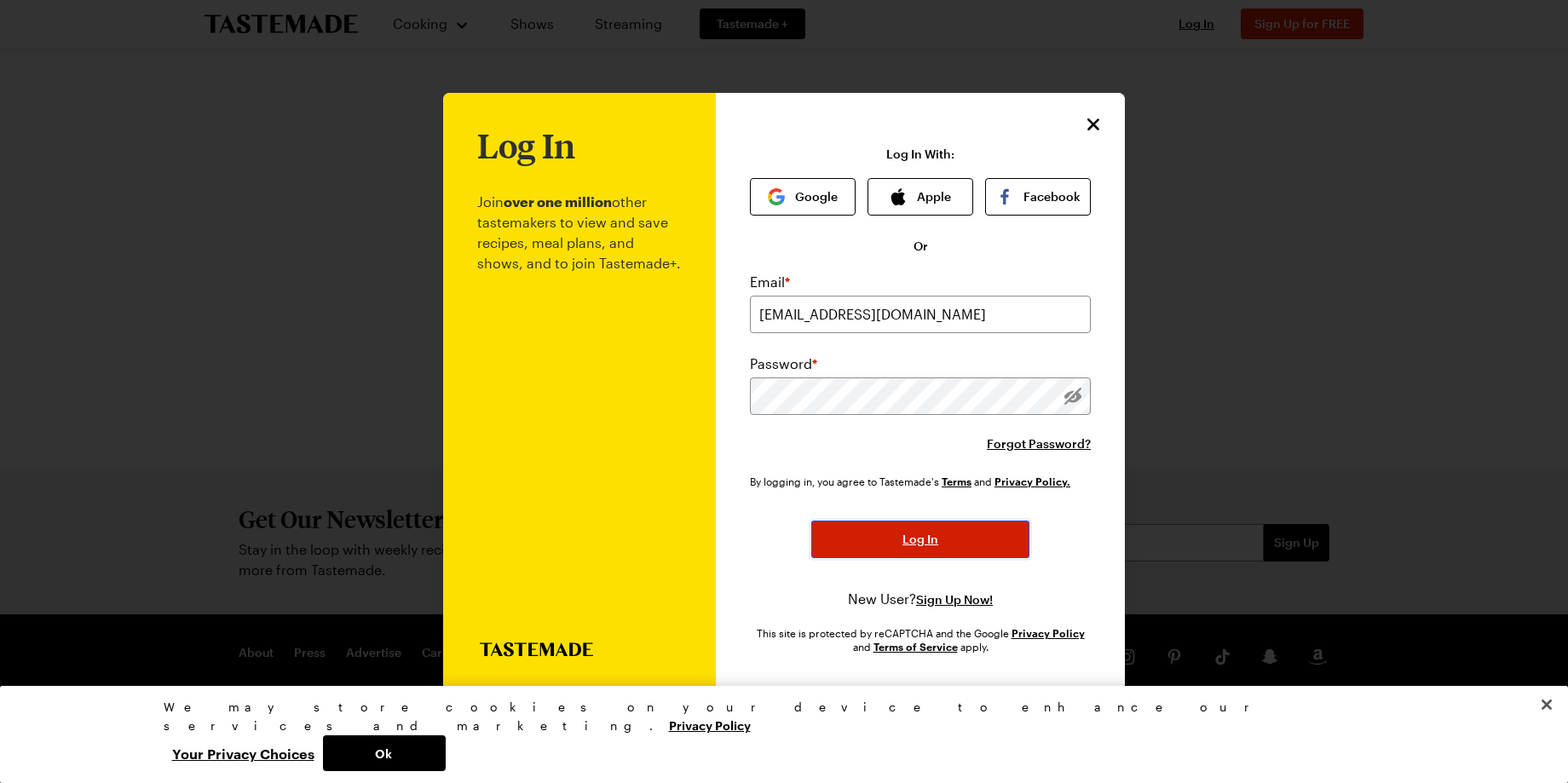
click at [943, 533] on button "Log In" at bounding box center [920, 539] width 218 height 37
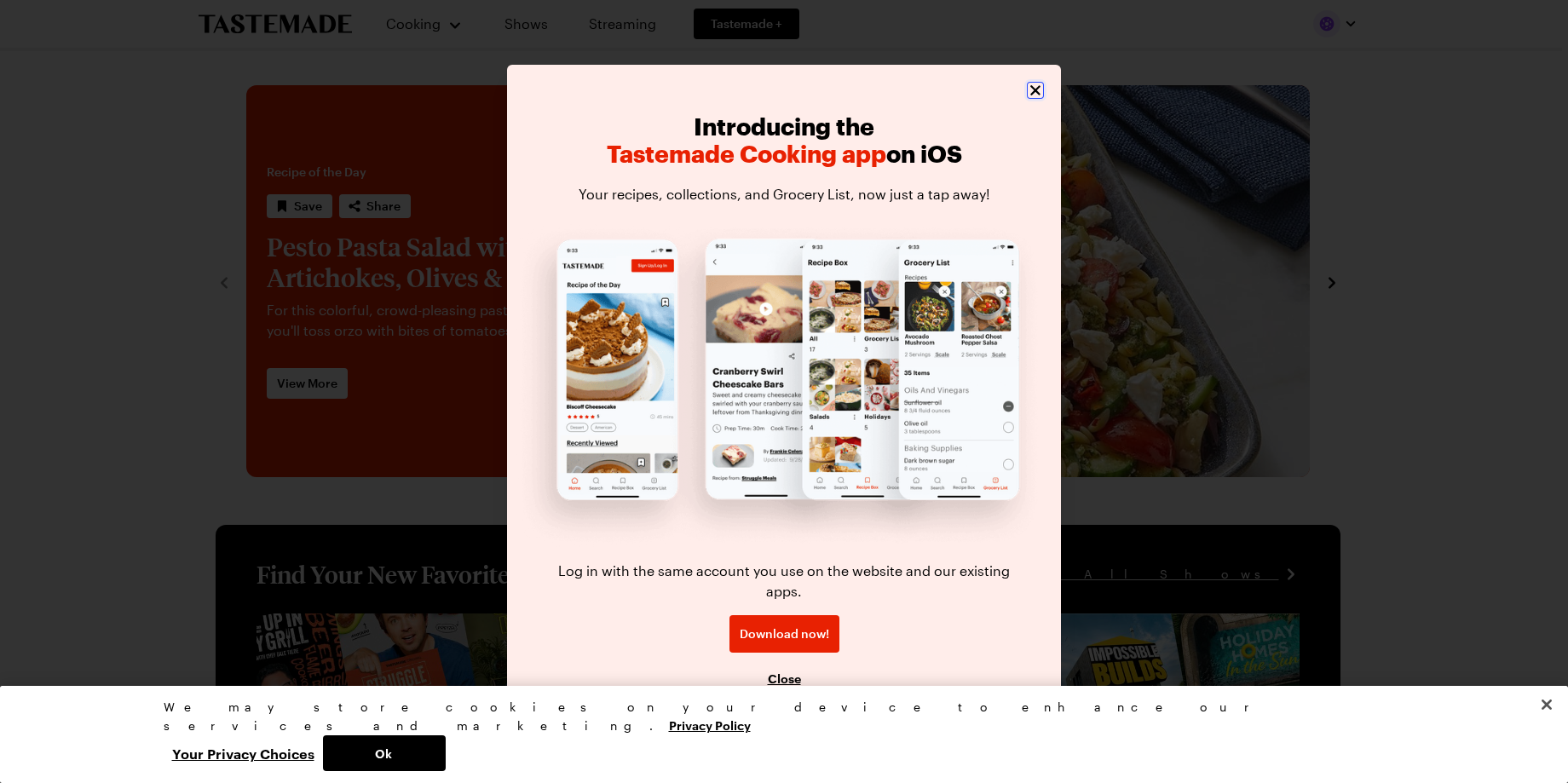
click at [1036, 99] on icon "Close" at bounding box center [1035, 89] width 17 height 17
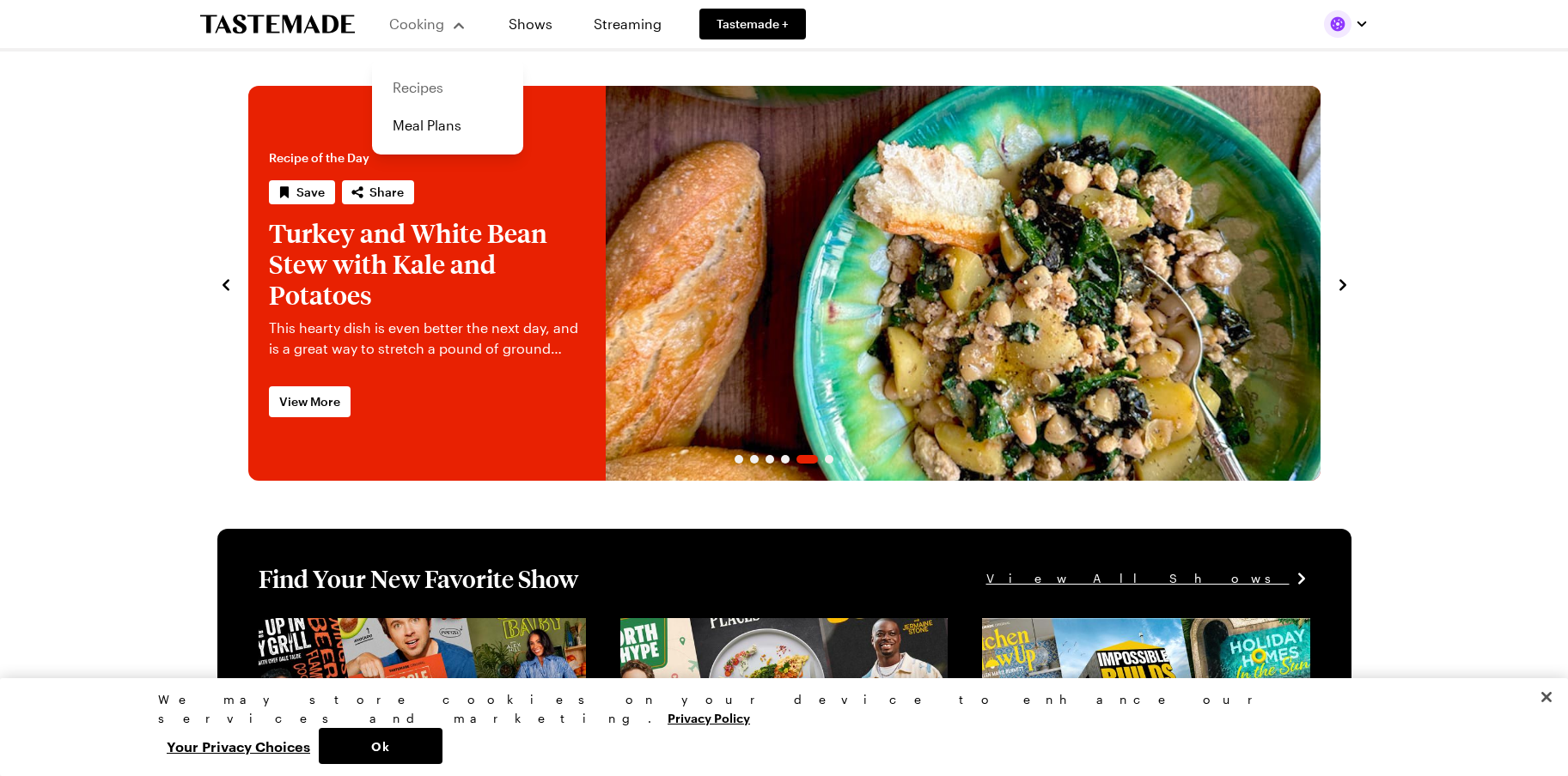
click at [430, 91] on link "Recipes" at bounding box center [448, 88] width 130 height 38
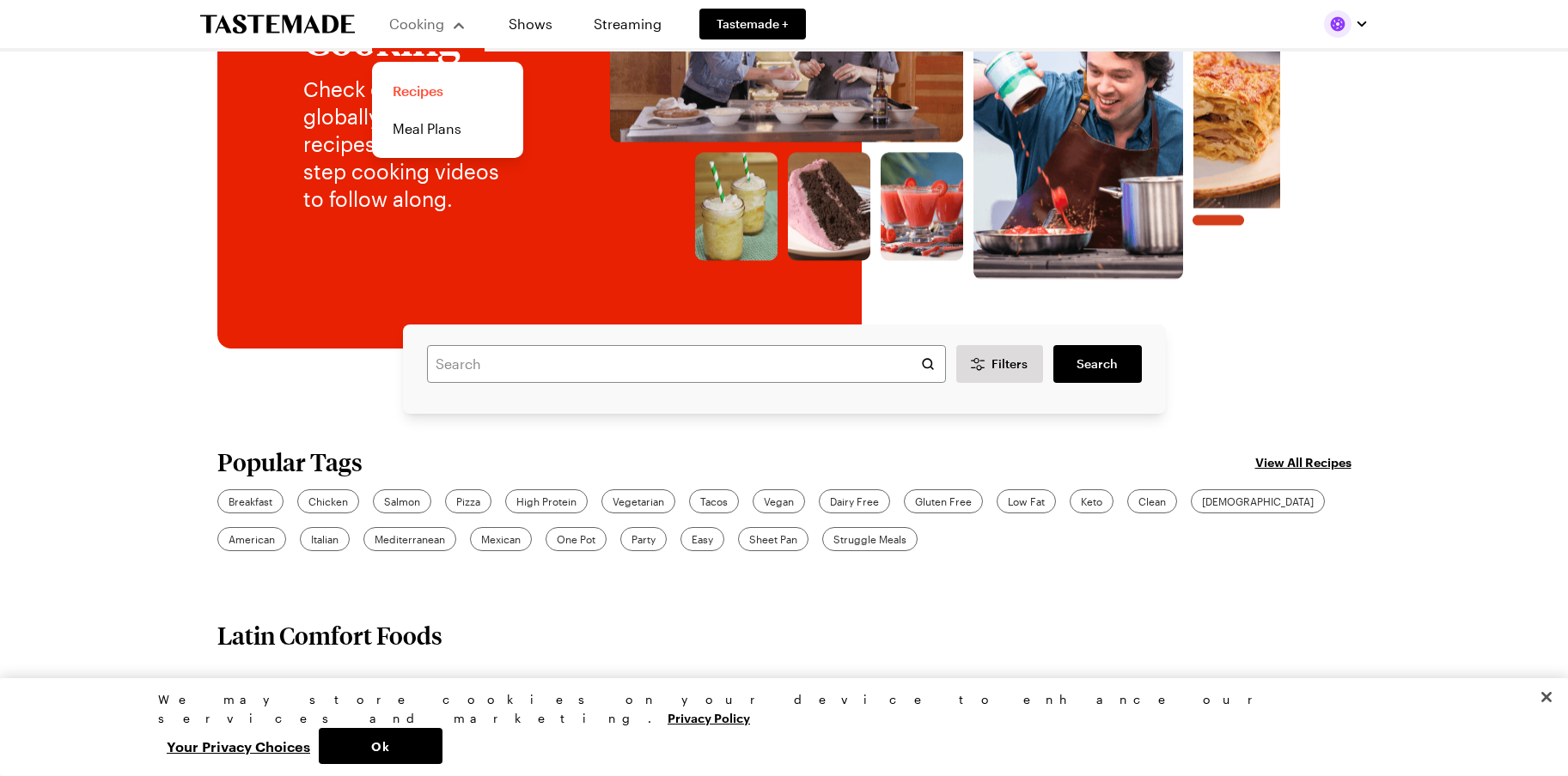
scroll to position [344, 0]
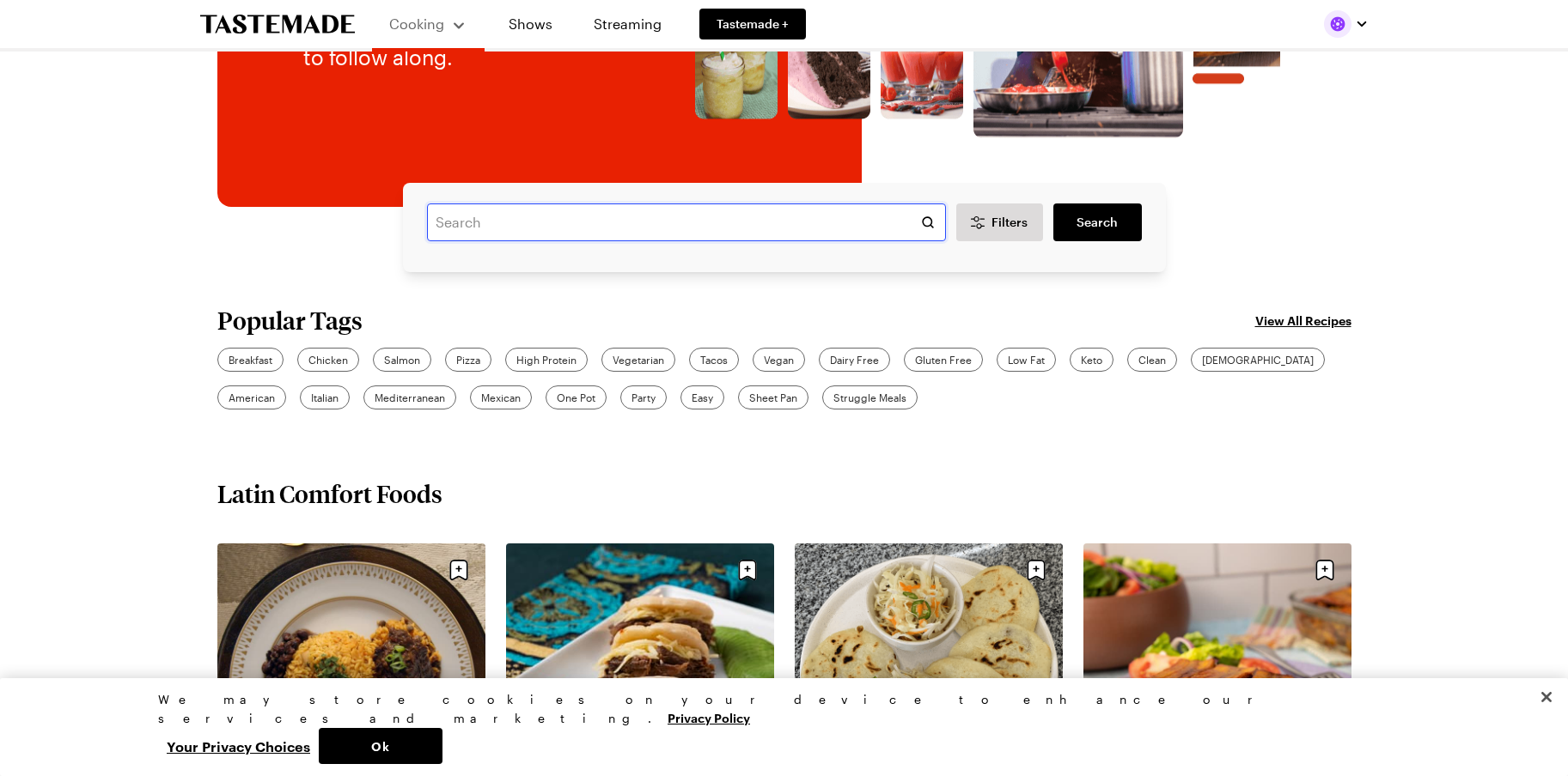
click at [665, 223] on input "text" at bounding box center [686, 222] width 519 height 38
type input "goulash"
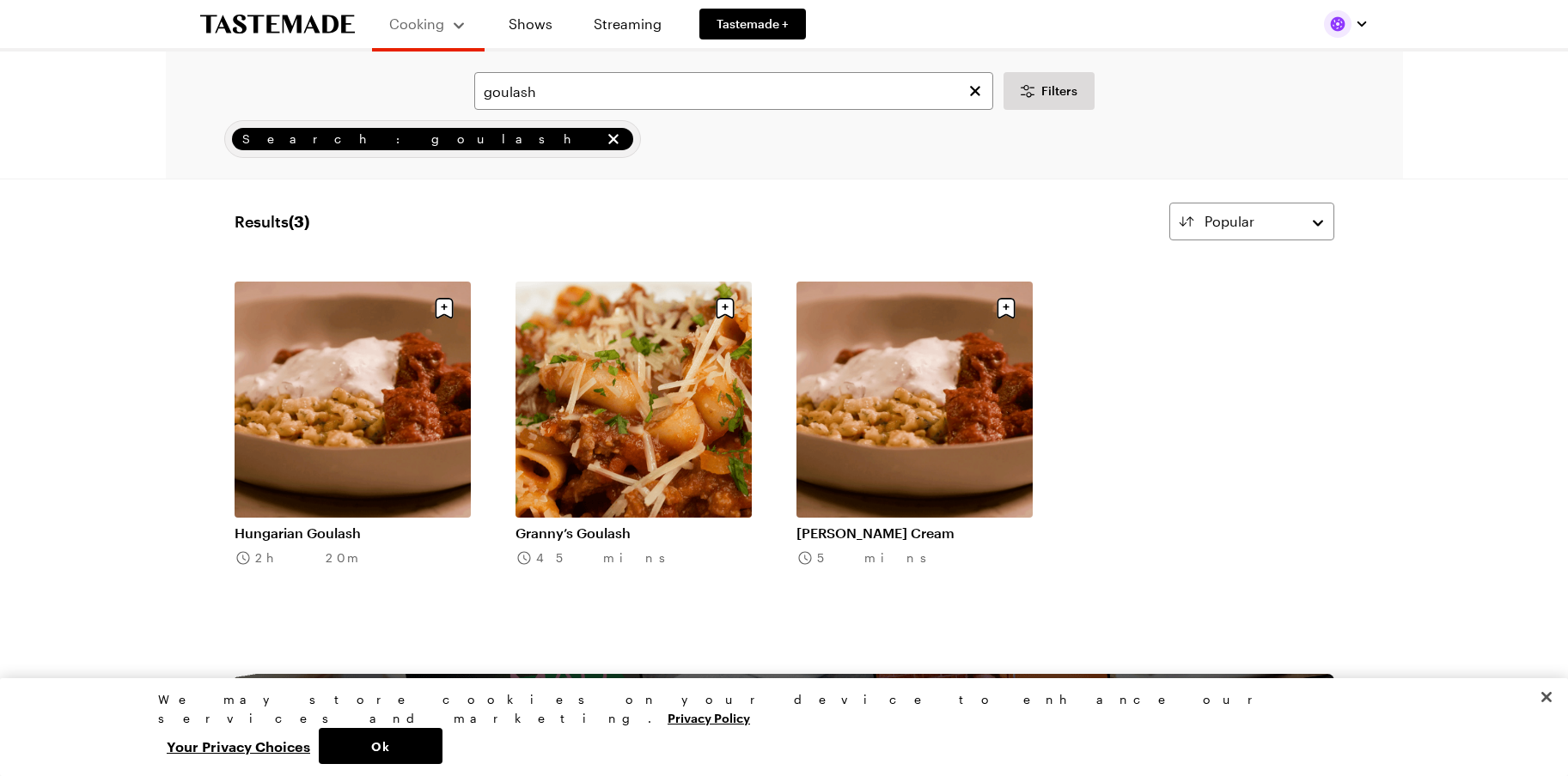
scroll to position [11, 0]
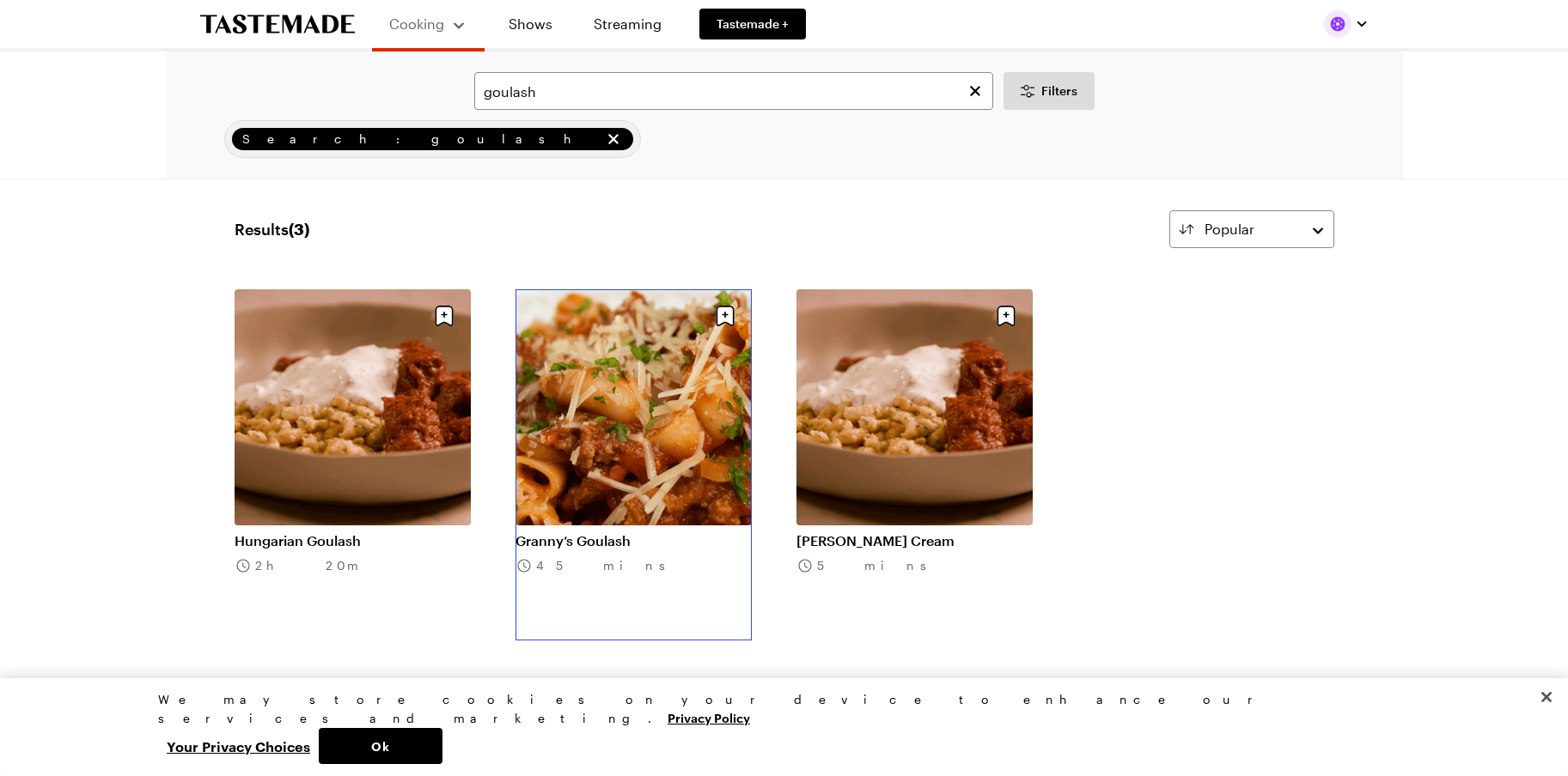
click at [574, 532] on link "Granny’s Goulash" at bounding box center [633, 540] width 236 height 17
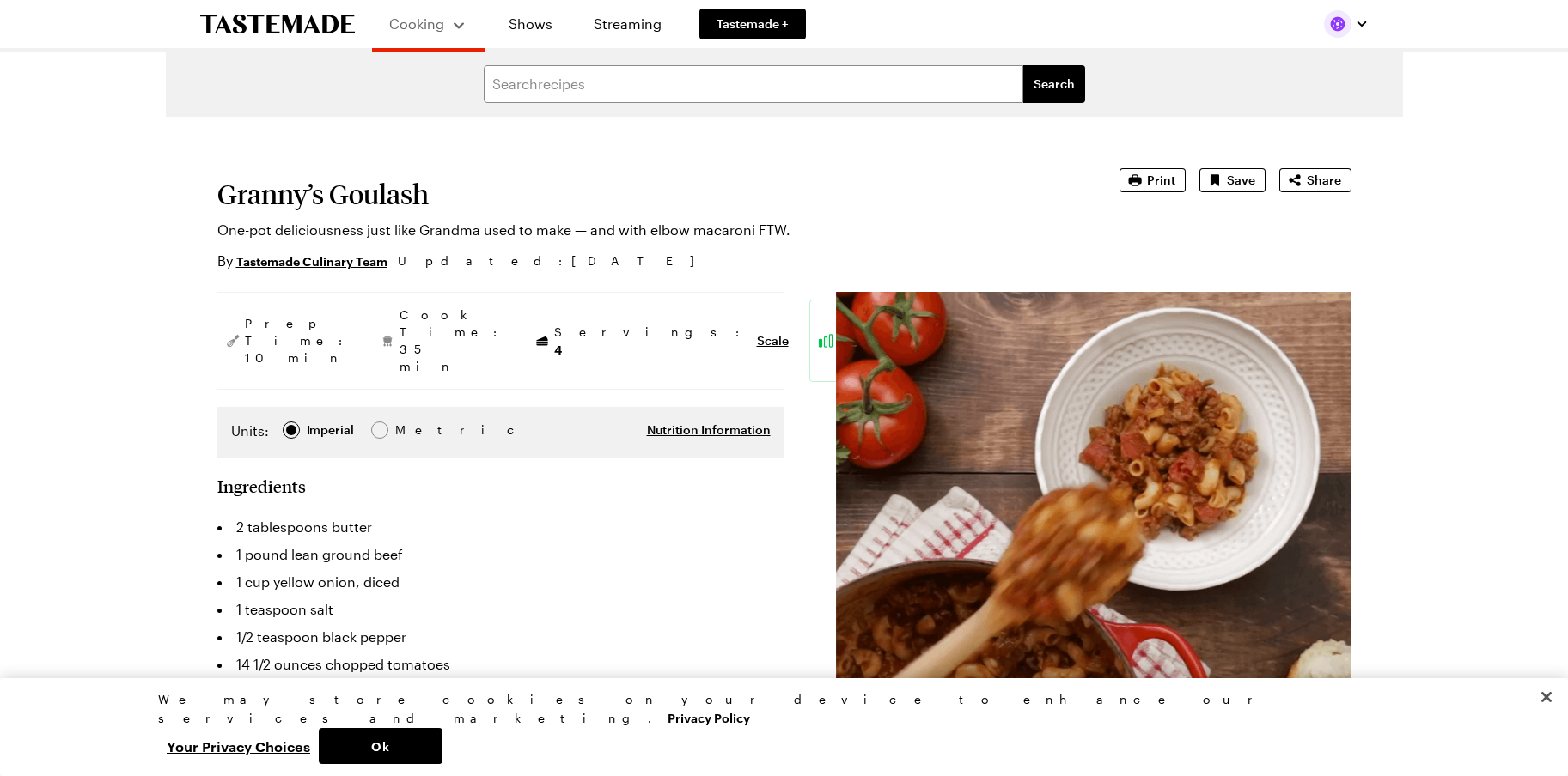
type textarea "x"
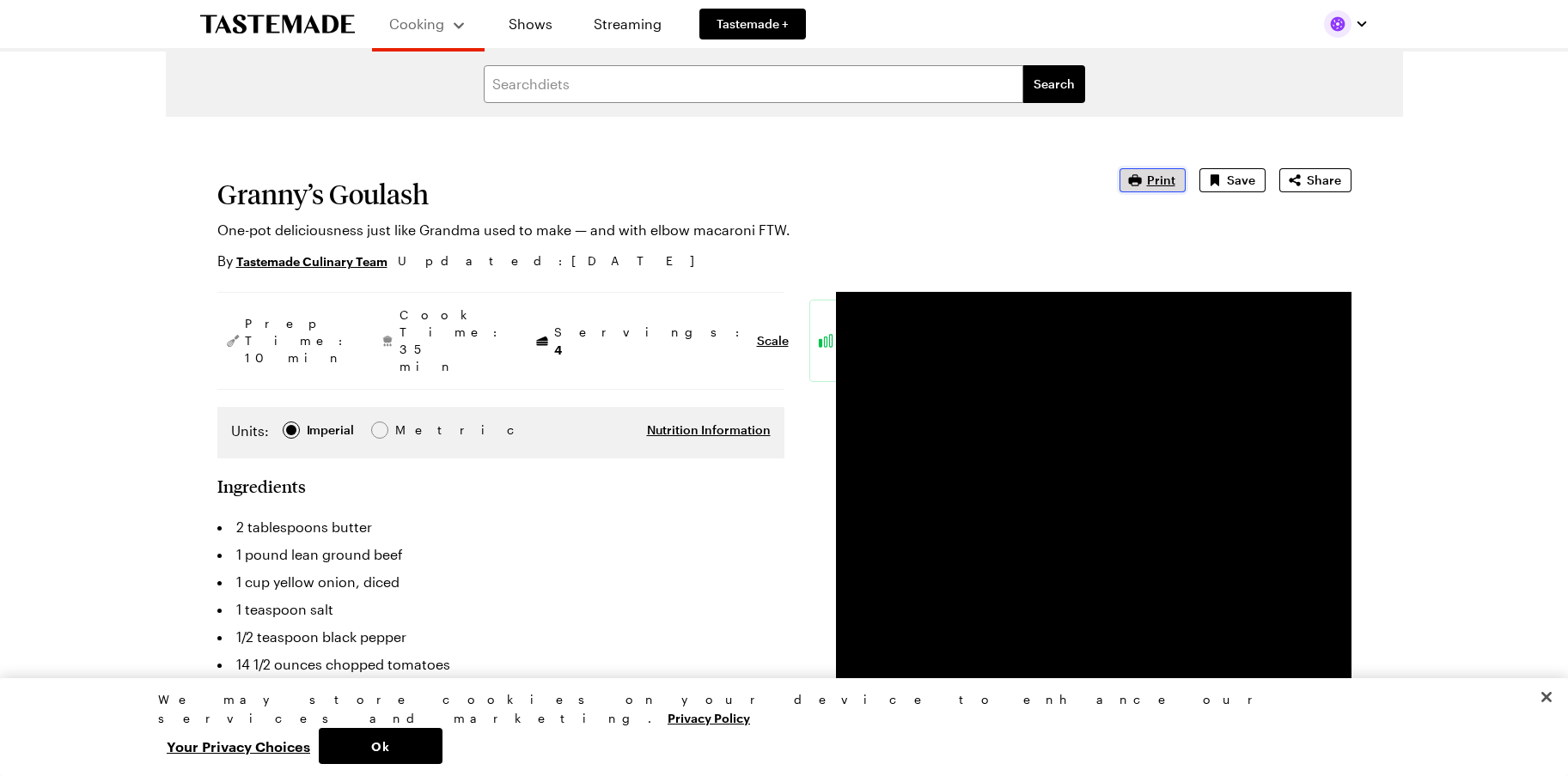
click at [1170, 180] on span "Print" at bounding box center [1161, 179] width 29 height 17
